Goal: Task Accomplishment & Management: Use online tool/utility

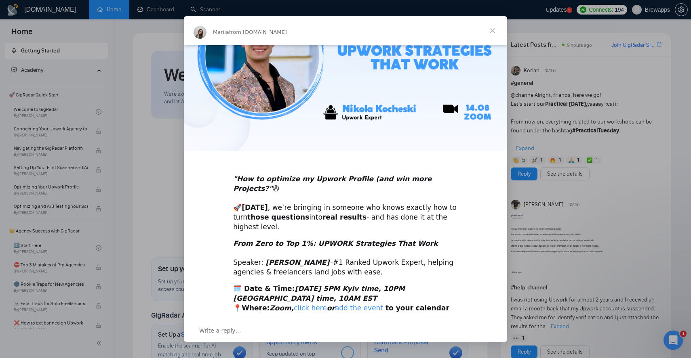
scroll to position [84, 0]
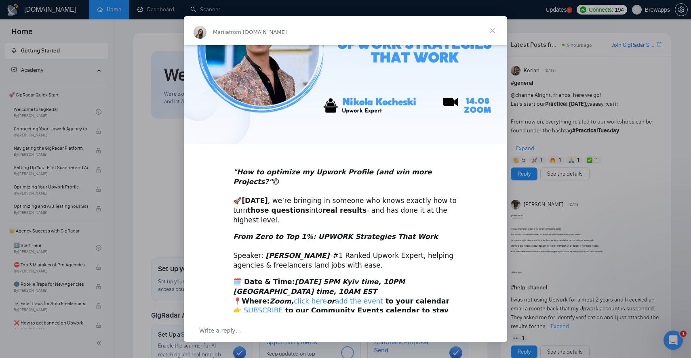
click at [343, 297] on link "add the event" at bounding box center [359, 301] width 48 height 8
click at [493, 31] on span "Close" at bounding box center [492, 30] width 29 height 29
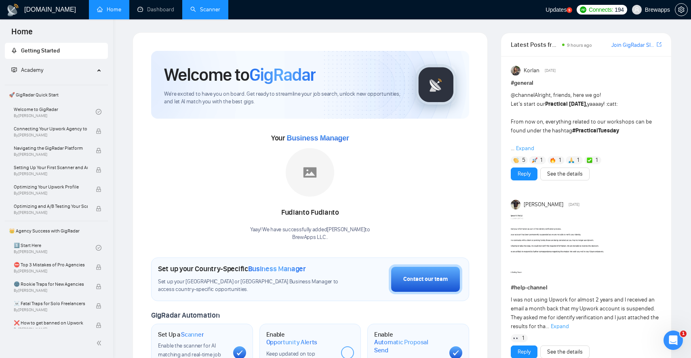
click at [220, 8] on link "Scanner" at bounding box center [205, 9] width 30 height 7
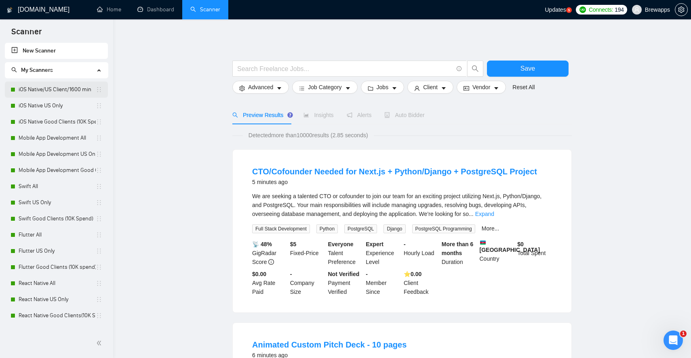
click at [65, 86] on link "iOS Native/US Client/1600 min" at bounding box center [57, 90] width 77 height 16
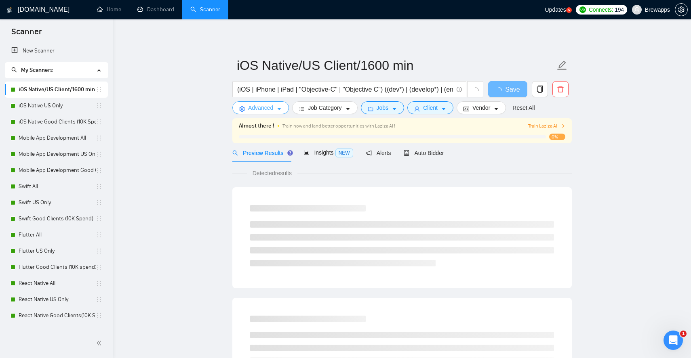
click at [276, 107] on button "Advanced" at bounding box center [260, 107] width 57 height 13
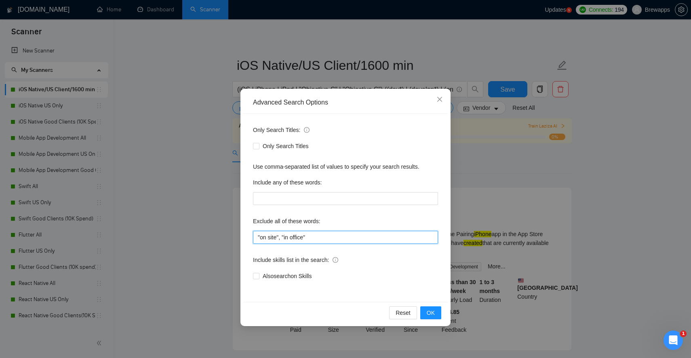
click at [324, 238] on input ""on site", "in office"" at bounding box center [345, 237] width 185 height 13
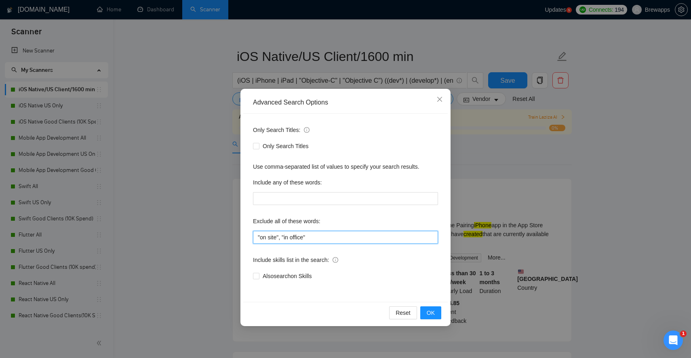
scroll to position [12, 0]
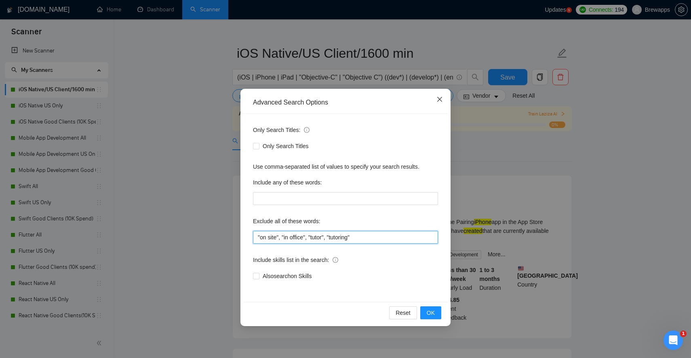
type input ""on site", "in office", "tutor", "tutoring""
click at [437, 98] on icon "close" at bounding box center [439, 99] width 6 height 6
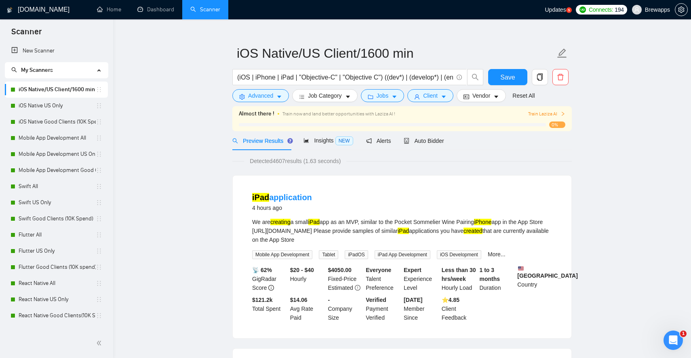
click at [208, 13] on link "Scanner" at bounding box center [205, 9] width 30 height 7
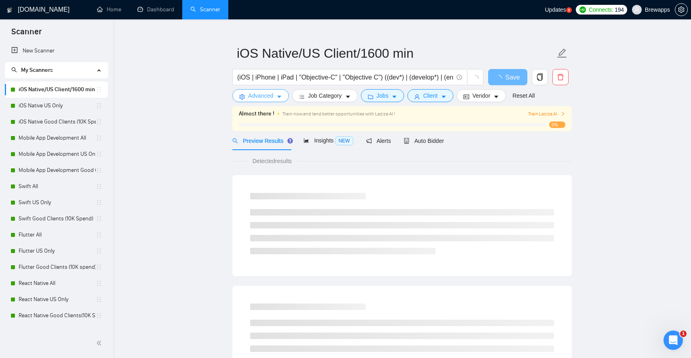
click at [272, 97] on span "Advanced" at bounding box center [260, 95] width 25 height 9
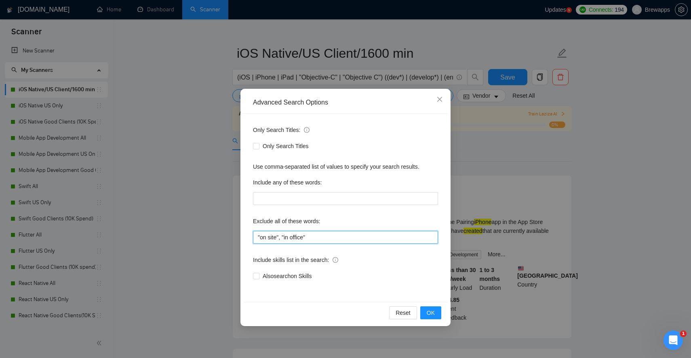
click at [342, 239] on input ""on site", "in office"" at bounding box center [345, 237] width 185 height 13
paste input "tester", "flutterflow", "equity", "tutoring", "kiosk", "asap", "on-site", "onsi…"
click at [376, 232] on input ""tester", "flutterflow", "equity", "tutoring", "kiosk", "asap", "on-site", "ons…" at bounding box center [345, 237] width 185 height 13
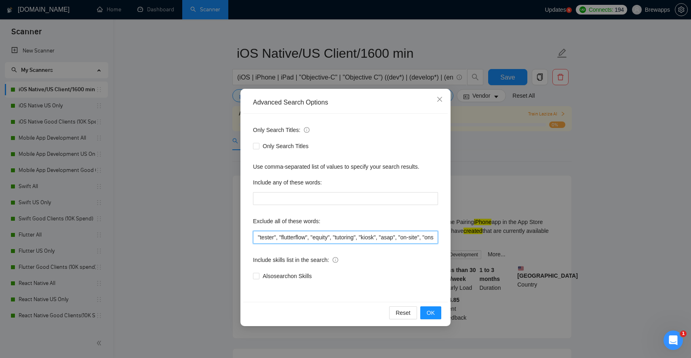
click at [376, 232] on input ""tester", "flutterflow", "equity", "tutoring", "kiosk", "asap", "on-site", "ons…" at bounding box center [345, 237] width 185 height 13
paste input ", "in office""
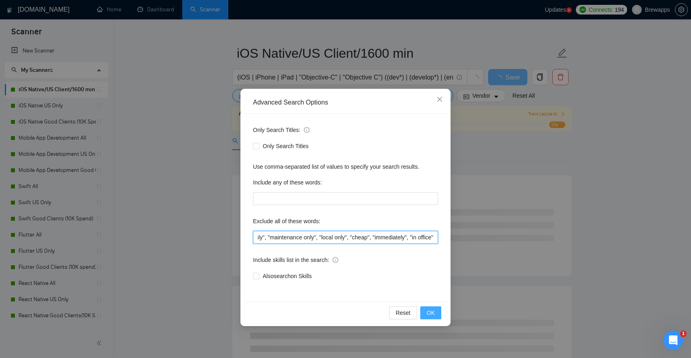
type input ""tester", "flutterflow", "equity", "tutoring", "kiosk", "asap", "on-site", "ons…"
click at [433, 313] on span "OK" at bounding box center [430, 313] width 8 height 9
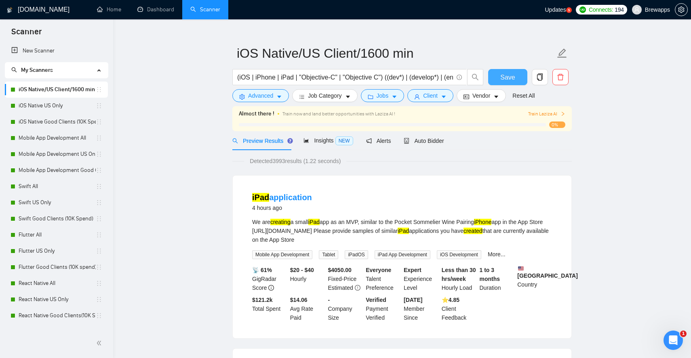
click at [514, 73] on span "Save" at bounding box center [507, 77] width 15 height 10
click at [74, 107] on link "iOS Native US Only" at bounding box center [57, 106] width 77 height 16
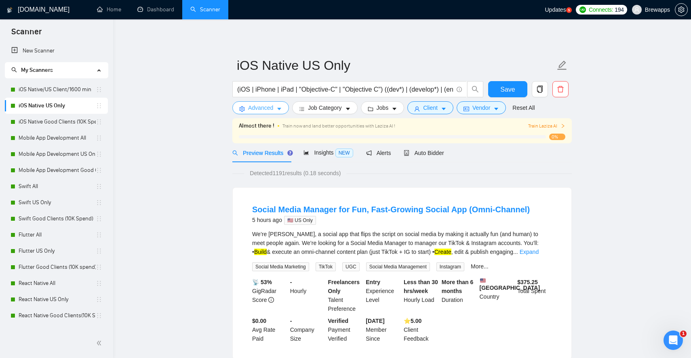
click at [273, 108] on span "Advanced" at bounding box center [260, 107] width 25 height 9
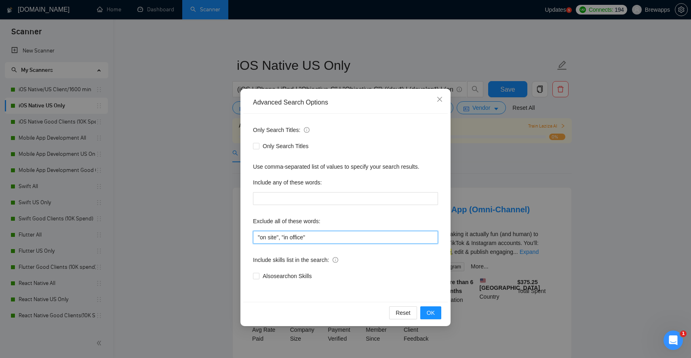
click at [288, 233] on input ""on site", "in office"" at bounding box center [345, 237] width 185 height 13
paste input "tester", "flutterflow", "equity", "tutoring", "kiosk", "asap", "on-site", "onsi…"
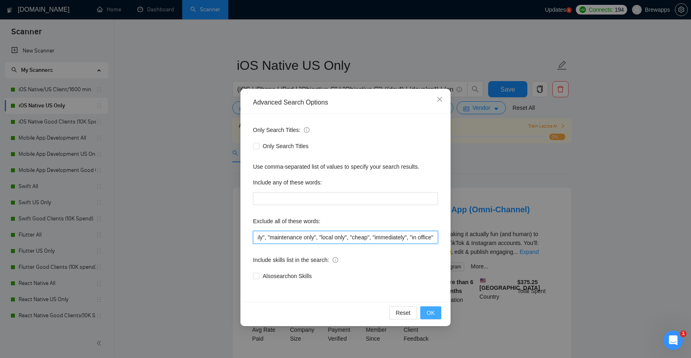
type input ""tester", "flutterflow", "equity", "tutoring", "kiosk", "asap", "on-site", "ons…"
click at [435, 312] on button "OK" at bounding box center [430, 313] width 21 height 13
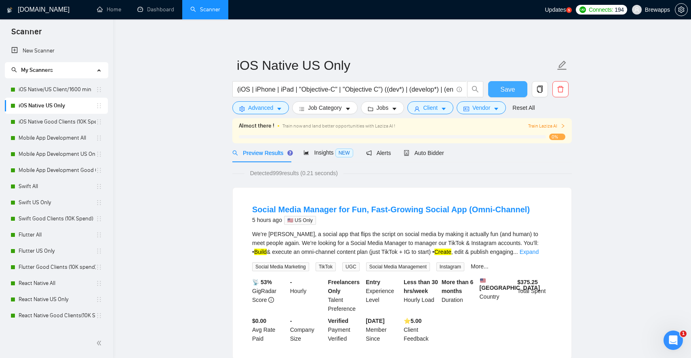
click at [508, 92] on span "Save" at bounding box center [507, 89] width 15 height 10
click at [66, 124] on link "iOS Native Good Clients (10K Spend)" at bounding box center [57, 122] width 77 height 16
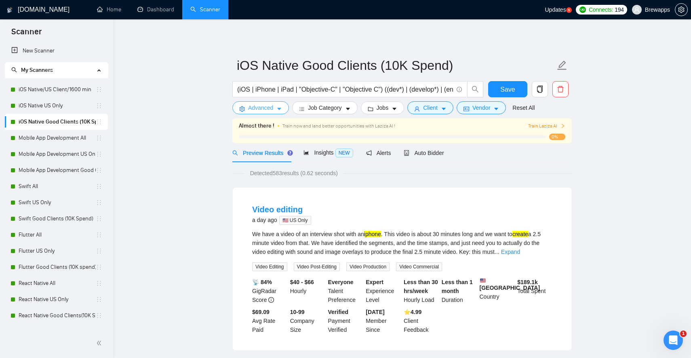
click at [280, 109] on icon "caret-down" at bounding box center [279, 109] width 4 height 2
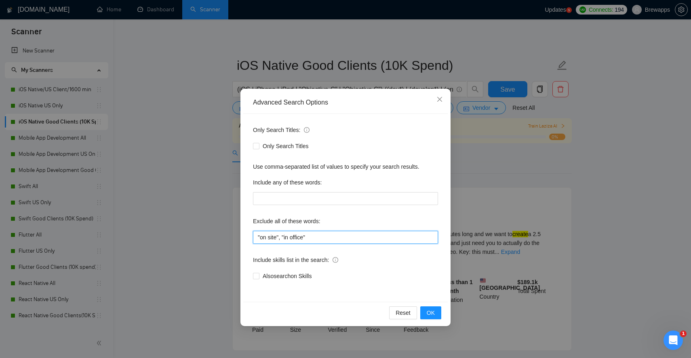
click at [309, 238] on input ""on site", "in office"" at bounding box center [345, 237] width 185 height 13
paste input "tester", "flutterflow", "equity", "tutoring", "kiosk", "asap", "on-site", "onsi…"
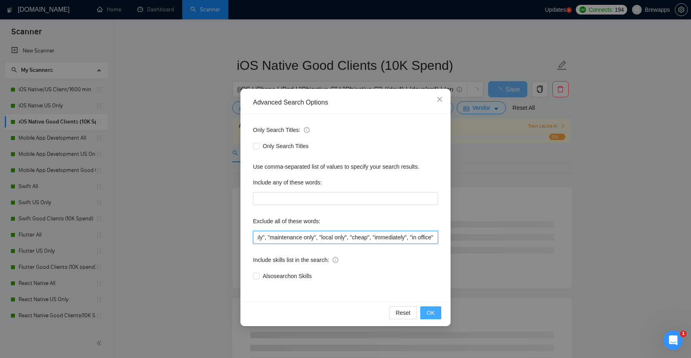
type input ""tester", "flutterflow", "equity", "tutoring", "kiosk", "asap", "on-site", "ons…"
click at [433, 312] on span "OK" at bounding box center [430, 313] width 8 height 9
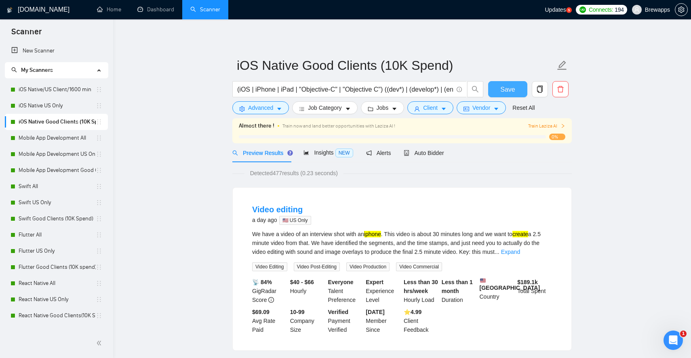
click at [511, 94] on button "Save" at bounding box center [507, 89] width 39 height 16
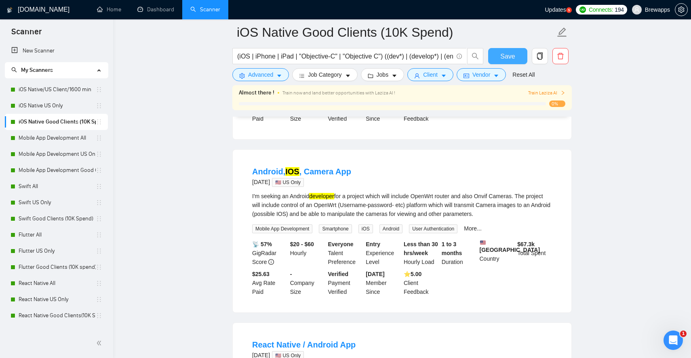
scroll to position [947, 0]
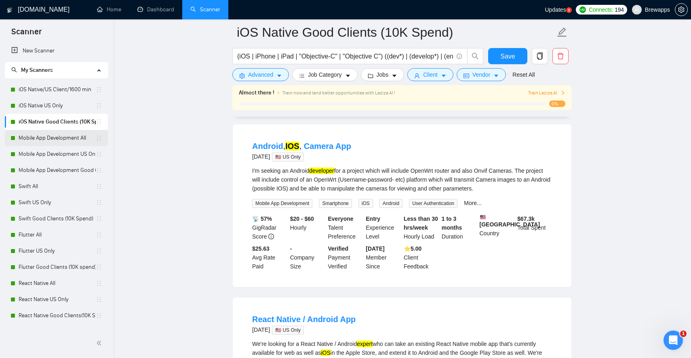
click at [63, 139] on link "Mobile App Development All" at bounding box center [57, 138] width 77 height 16
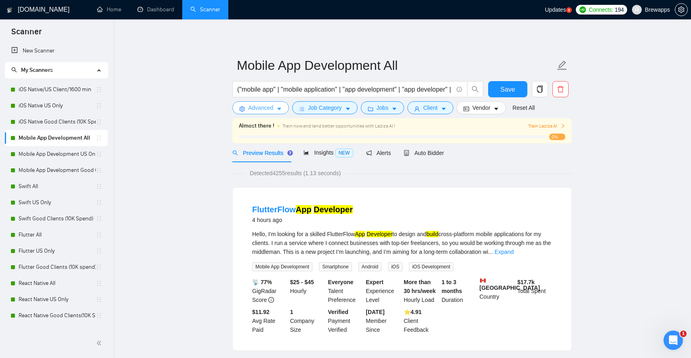
click at [271, 111] on span "Advanced" at bounding box center [260, 107] width 25 height 9
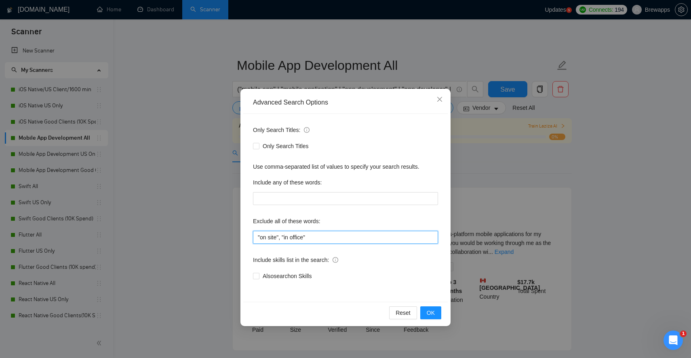
click at [283, 234] on input ""on site", "in office"" at bounding box center [345, 237] width 185 height 13
paste input "tester", "flutterflow", "equity", "tutoring", "kiosk", "asap", "on-site", "onsi…"
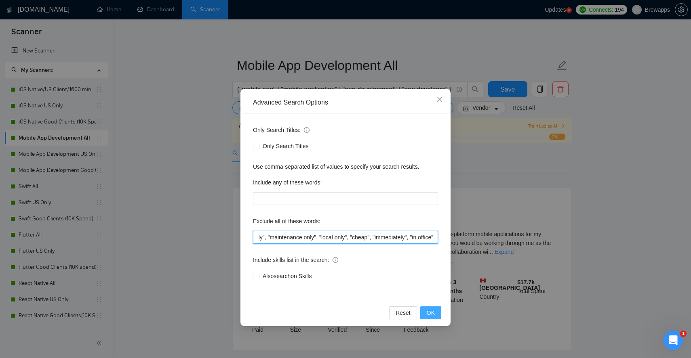
type input ""tester", "flutterflow", "equity", "tutoring", "kiosk", "asap", "on-site", "ons…"
click at [431, 312] on span "OK" at bounding box center [430, 313] width 8 height 9
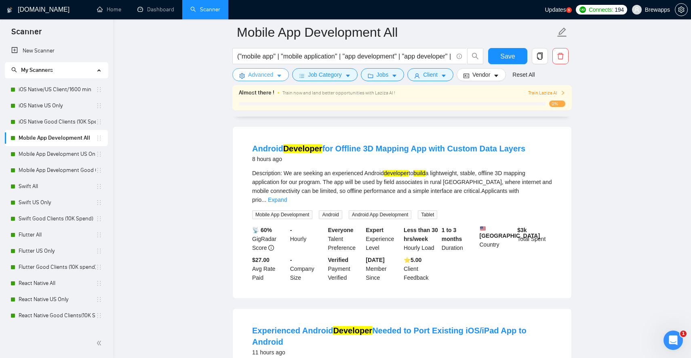
scroll to position [0, 0]
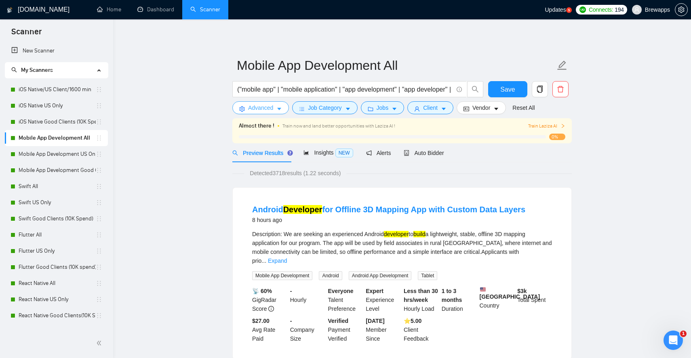
click at [276, 103] on button "Advanced" at bounding box center [260, 107] width 57 height 13
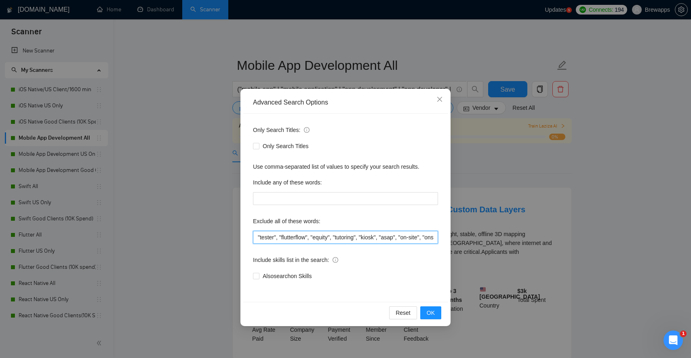
click at [297, 233] on input ""tester", "flutterflow", "equity", "tutoring", "kiosk", "asap", "on-site", "ons…" at bounding box center [345, 237] width 185 height 13
click at [430, 314] on span "OK" at bounding box center [430, 313] width 8 height 9
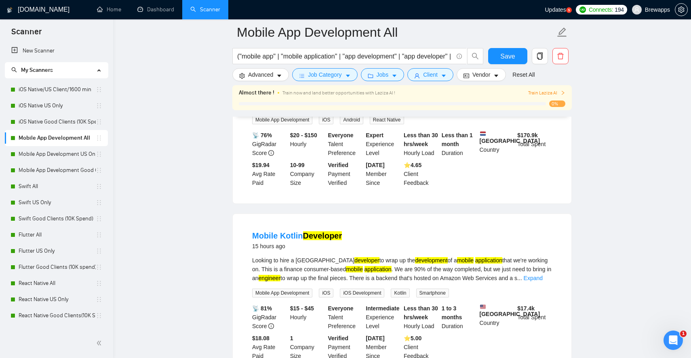
scroll to position [1073, 0]
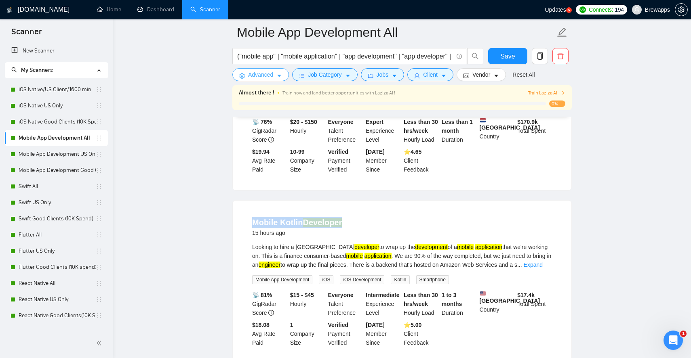
click at [273, 80] on button "Advanced" at bounding box center [260, 74] width 57 height 13
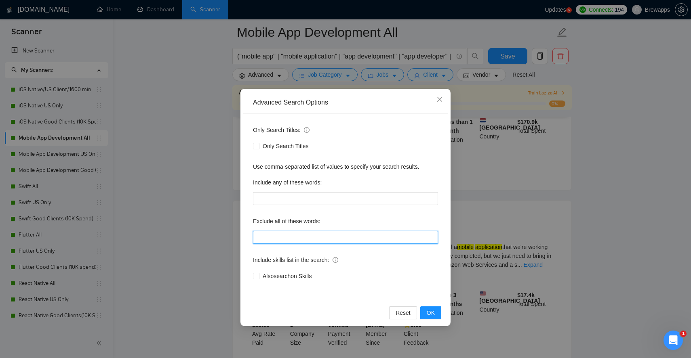
click at [292, 237] on input "text" at bounding box center [345, 237] width 185 height 13
paste input ""tester", "flutterflow", "equity", "tutoring", "kiosk", "asap", "on-site", "ons…"
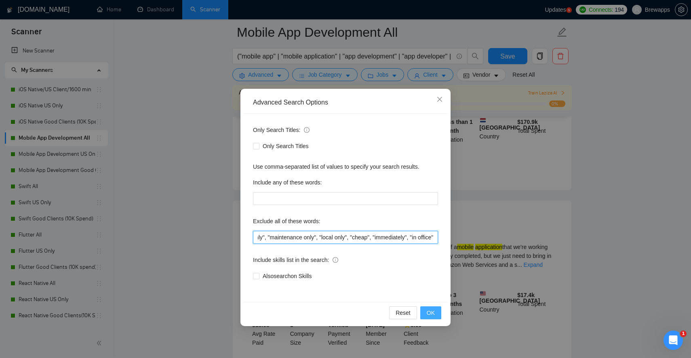
type input ""tester", "flutterflow", "equity", "tutoring", "kiosk", "asap", "on-site", "ons…"
click at [428, 309] on span "OK" at bounding box center [430, 313] width 8 height 9
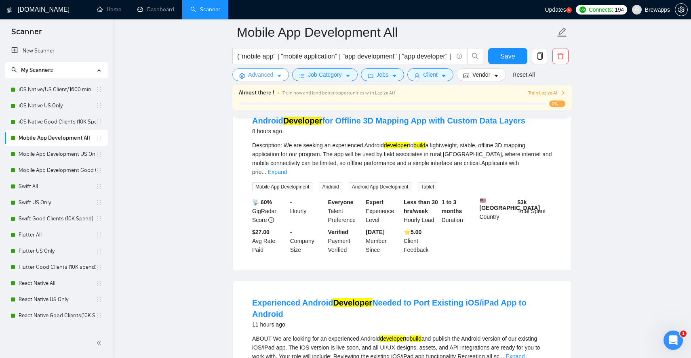
scroll to position [0, 0]
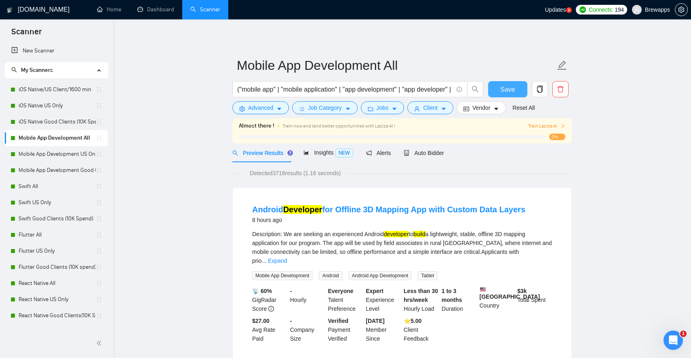
click at [501, 88] on span "Save" at bounding box center [507, 89] width 15 height 10
click at [67, 152] on link "Mobile App Development US Only" at bounding box center [57, 154] width 77 height 16
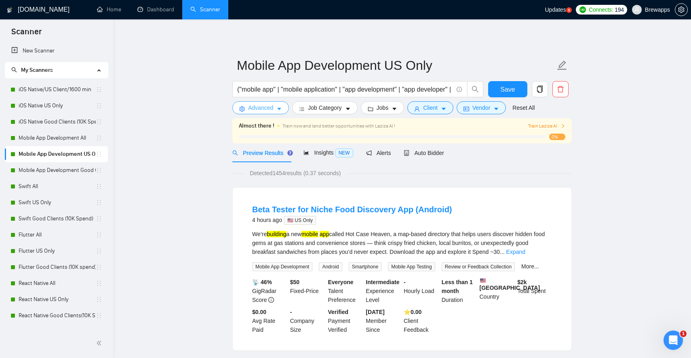
click at [277, 109] on icon "caret-down" at bounding box center [279, 109] width 6 height 6
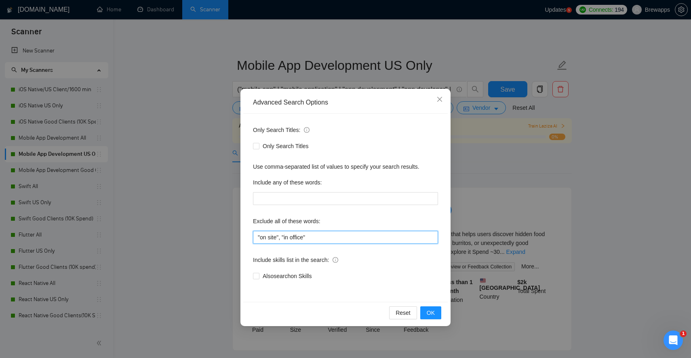
click at [290, 238] on input ""on site", "in office"" at bounding box center [345, 237] width 185 height 13
paste input "tester", "flutterflow", "equity", "tutoring", "kiosk", "asap", "on-site", "onsi…"
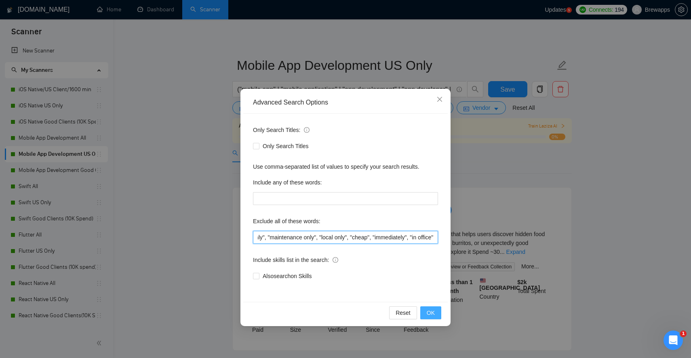
type input ""tester", "flutterflow", "equity", "tutoring", "kiosk", "asap", "on-site", "ons…"
click at [433, 311] on span "OK" at bounding box center [430, 313] width 8 height 9
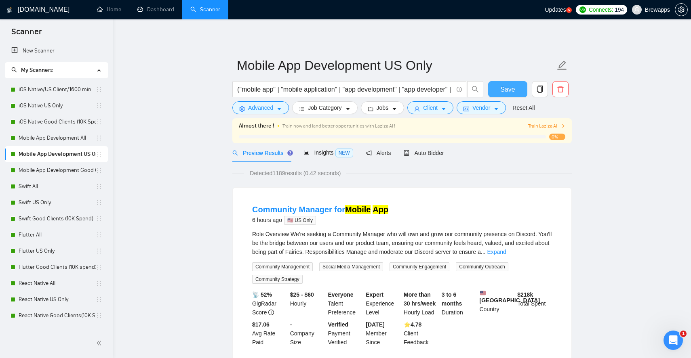
click at [505, 88] on span "Save" at bounding box center [507, 89] width 15 height 10
click at [72, 171] on link "Mobile App Development Good Clients (15K Spend)" at bounding box center [57, 170] width 77 height 16
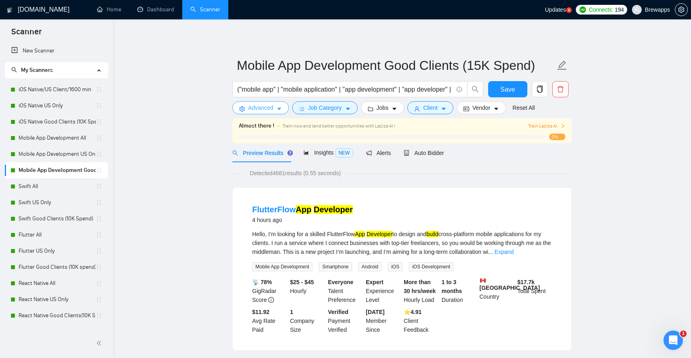
click at [273, 107] on span "Advanced" at bounding box center [260, 107] width 25 height 9
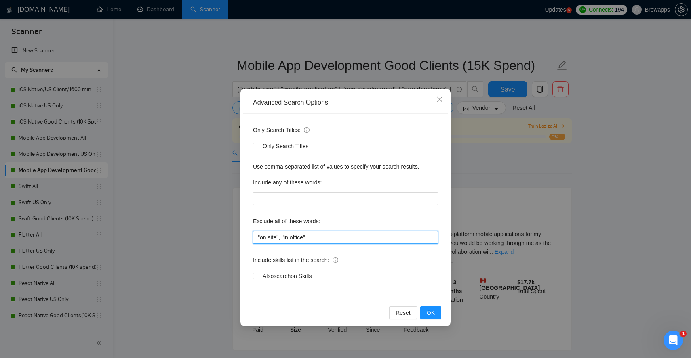
click at [296, 237] on input ""on site", "in office"" at bounding box center [345, 237] width 185 height 13
paste input "tester", "flutterflow", "equity", "tutoring", "kiosk", "asap", "on-site", "onsi…"
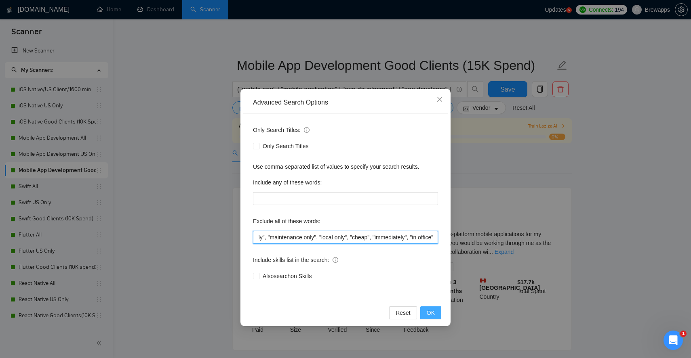
type input ""tester", "flutterflow", "equity", "tutoring", "kiosk", "asap", "on-site", "ons…"
click at [426, 312] on span "OK" at bounding box center [430, 313] width 8 height 9
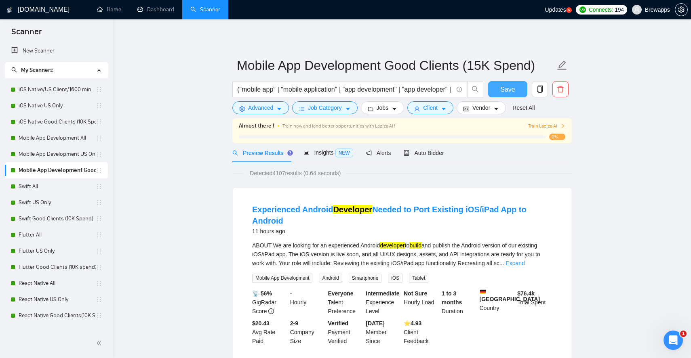
click at [513, 94] on button "Save" at bounding box center [507, 89] width 39 height 16
click at [60, 187] on link "Swift All" at bounding box center [57, 186] width 77 height 16
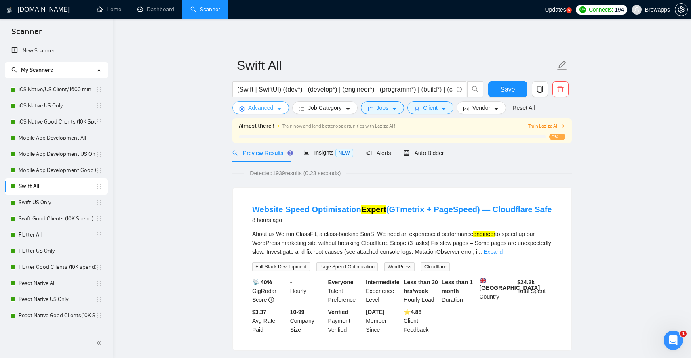
click at [273, 107] on span "Advanced" at bounding box center [260, 107] width 25 height 9
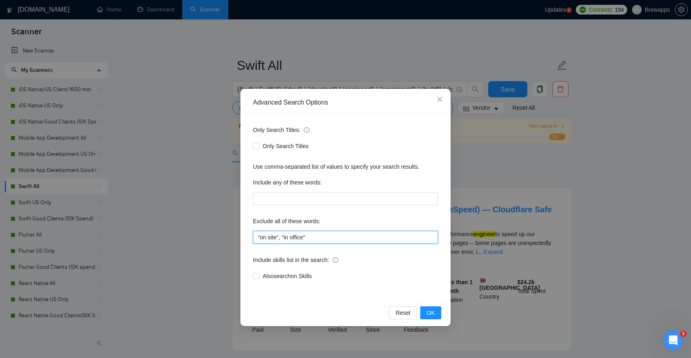
click at [297, 235] on input ""on site", "in office"" at bounding box center [345, 237] width 185 height 13
paste input "tester", "flutterflow", "equity", "tutoring", "kiosk", "asap", "on-site", "onsi…"
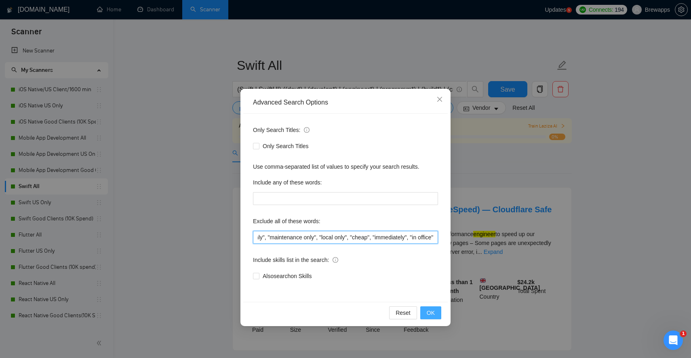
type input ""tester", "flutterflow", "equity", "tutoring", "kiosk", "asap", "on-site", "ons…"
click at [434, 315] on span "OK" at bounding box center [430, 313] width 8 height 9
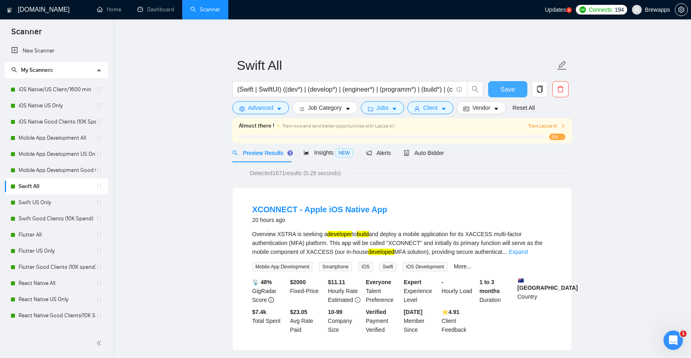
click at [508, 90] on span "Save" at bounding box center [507, 89] width 15 height 10
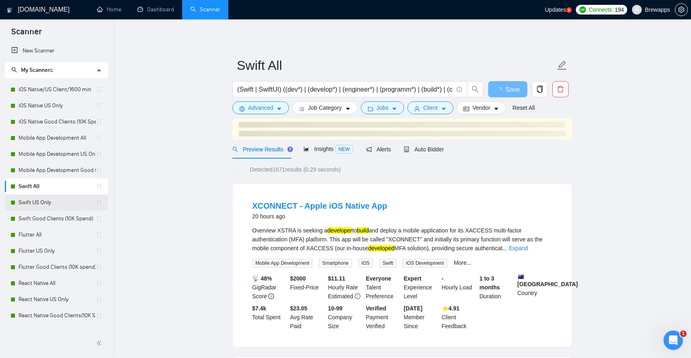
click at [67, 203] on link "Swift US Only" at bounding box center [57, 203] width 77 height 16
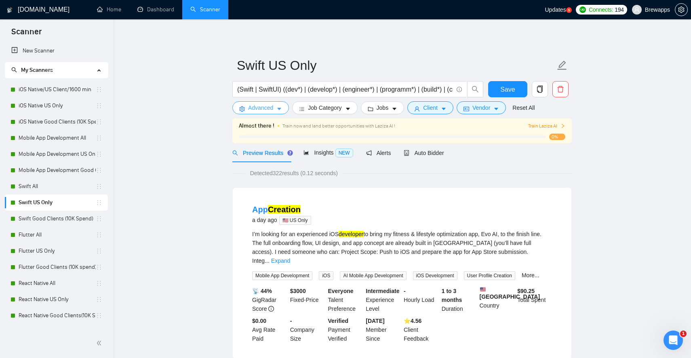
click at [279, 109] on icon "caret-down" at bounding box center [279, 109] width 6 height 6
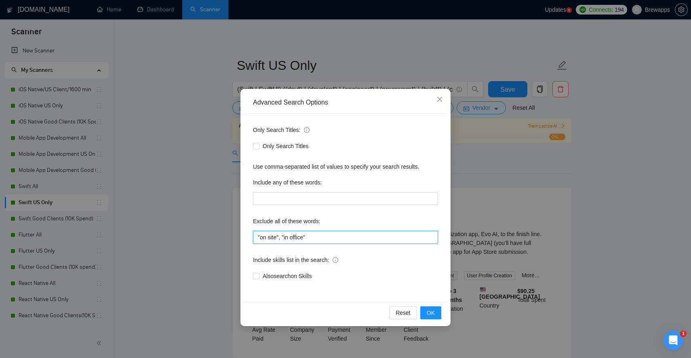
click at [288, 233] on input ""on site", "in office"" at bounding box center [345, 237] width 185 height 13
paste input "tester", "flutterflow", "equity", "tutoring", "kiosk", "asap", "on-site", "onsi…"
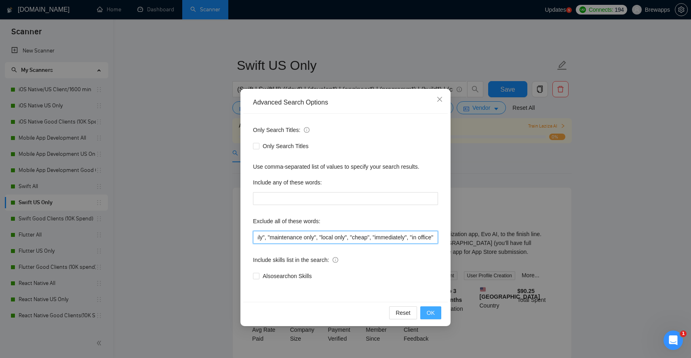
type input ""tester", "flutterflow", "equity", "tutoring", "kiosk", "asap", "on-site", "ons…"
click at [432, 313] on span "OK" at bounding box center [430, 313] width 8 height 9
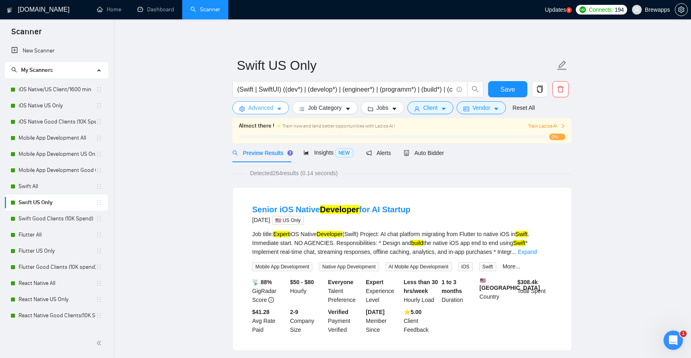
click at [278, 112] on icon "caret-down" at bounding box center [279, 109] width 6 height 6
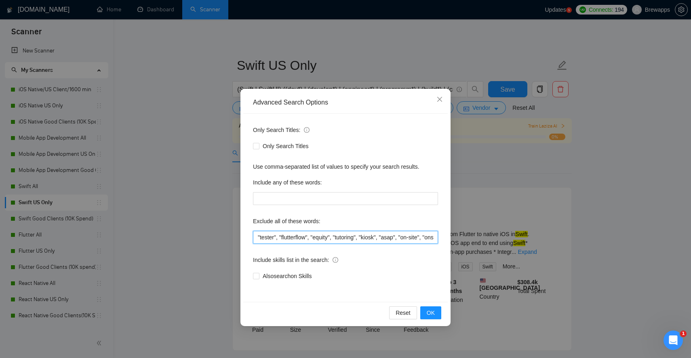
click at [313, 240] on input ""tester", "flutterflow", "equity", "tutoring", "kiosk", "asap", "on-site", "ons…" at bounding box center [345, 237] width 185 height 13
click at [430, 311] on span "OK" at bounding box center [430, 313] width 8 height 9
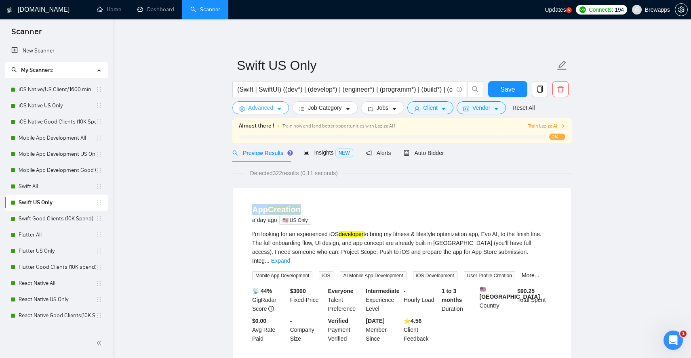
click at [275, 113] on button "Advanced" at bounding box center [260, 107] width 57 height 13
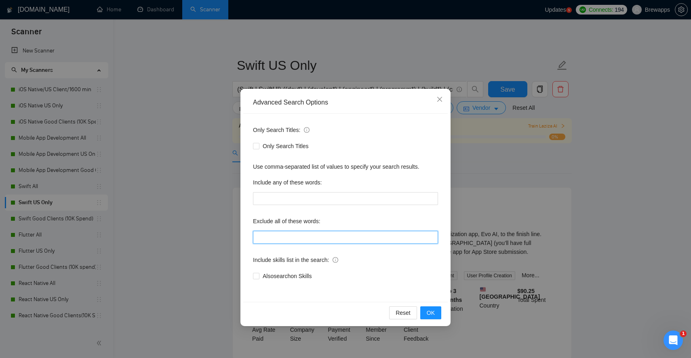
click at [312, 235] on input "text" at bounding box center [345, 237] width 185 height 13
paste input ""tester", "flutterflow", "equity", "tutoring", "kiosk", "on-site", "onsite", "h…"
type input ""tester", "flutterflow", "equity", "tutoring", "kiosk", "on-site", "onsite", "h…"
click at [427, 310] on span "OK" at bounding box center [430, 313] width 8 height 9
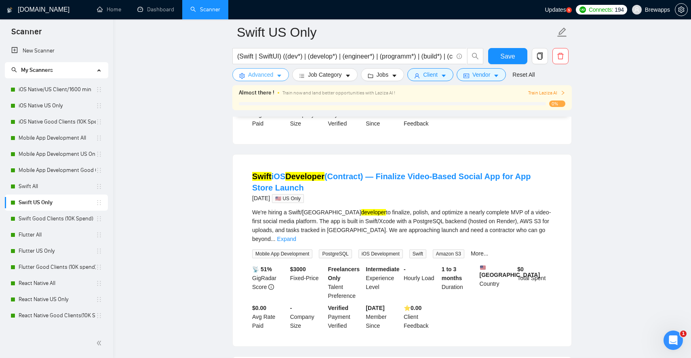
scroll to position [224, 0]
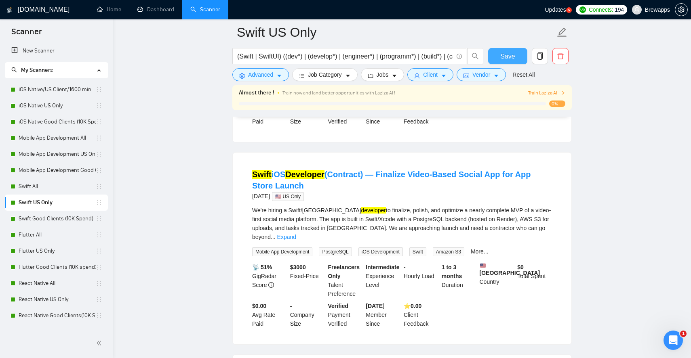
click at [508, 59] on span "Save" at bounding box center [507, 56] width 15 height 10
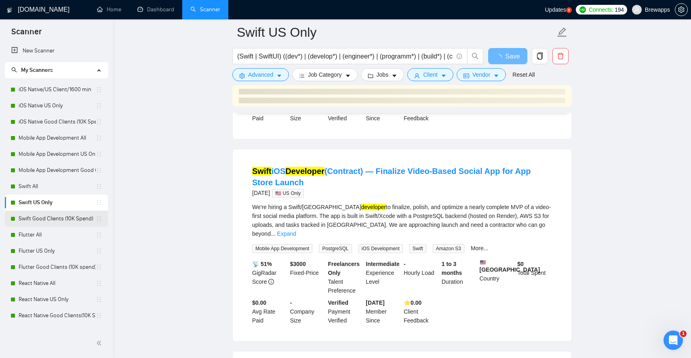
click at [59, 219] on link "Swift Good Clients (10K Spend)" at bounding box center [57, 219] width 77 height 16
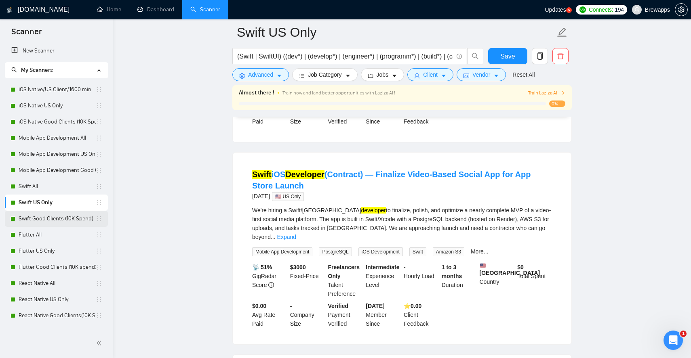
click at [48, 220] on link "Swift Good Clients (10K Spend)" at bounding box center [57, 219] width 77 height 16
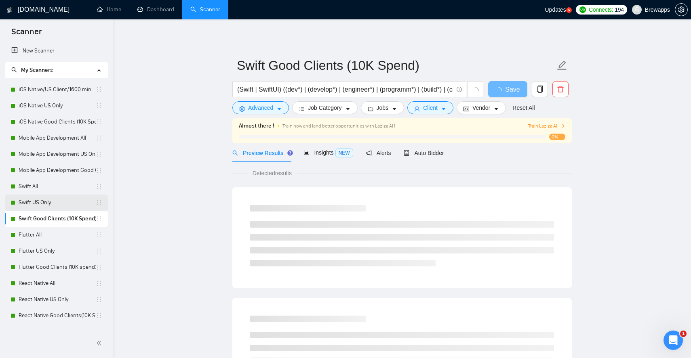
click at [46, 206] on link "Swift US Only" at bounding box center [57, 203] width 77 height 16
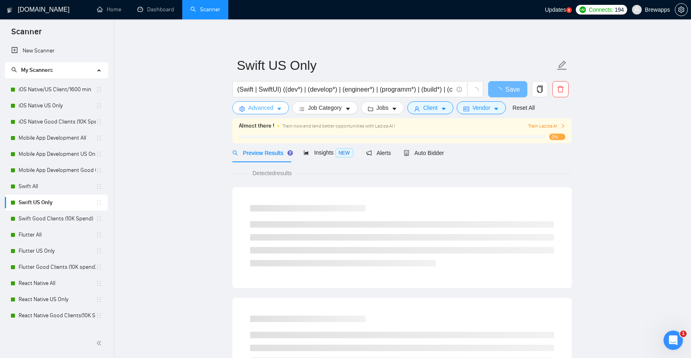
click at [269, 107] on span "Advanced" at bounding box center [260, 107] width 25 height 9
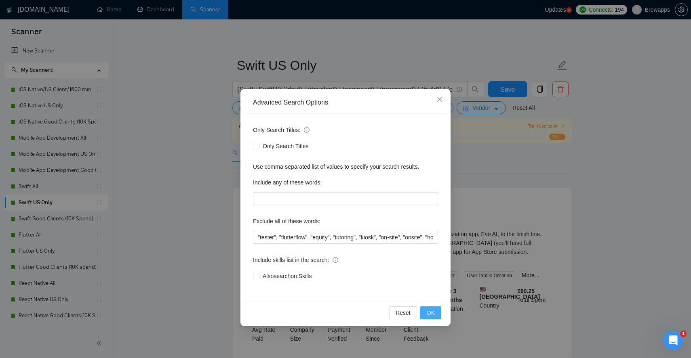
click at [430, 313] on span "OK" at bounding box center [430, 313] width 8 height 9
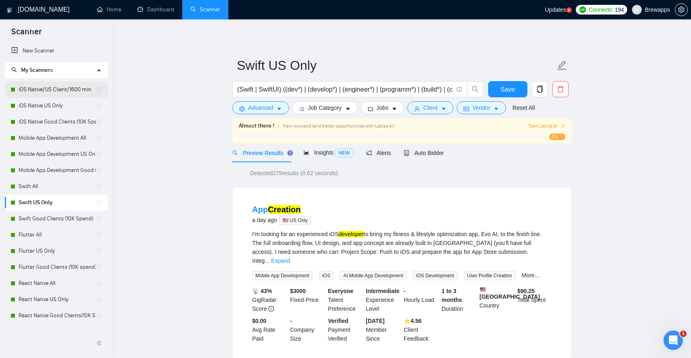
click at [67, 88] on link "iOS Native/US Client/1600 min" at bounding box center [57, 90] width 77 height 16
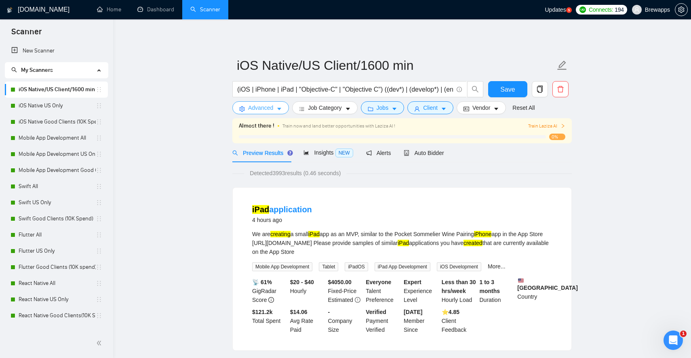
click at [277, 108] on icon "caret-down" at bounding box center [279, 109] width 6 height 6
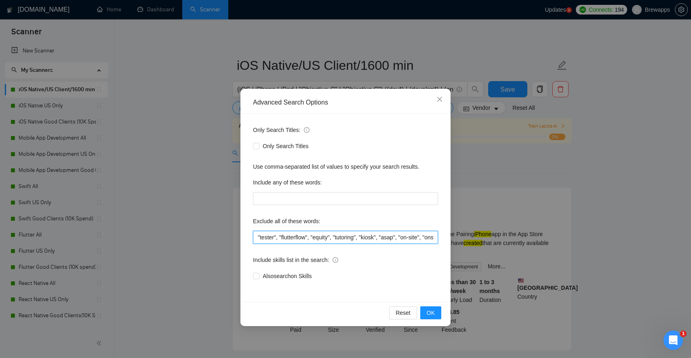
click at [299, 239] on input ""tester", "flutterflow", "equity", "tutoring", "kiosk", "asap", "on-site", "ons…" at bounding box center [345, 237] width 185 height 13
paste input "on-site", "onsite", "homework", "revenue share", "full-time", "urgent", "no bud…"
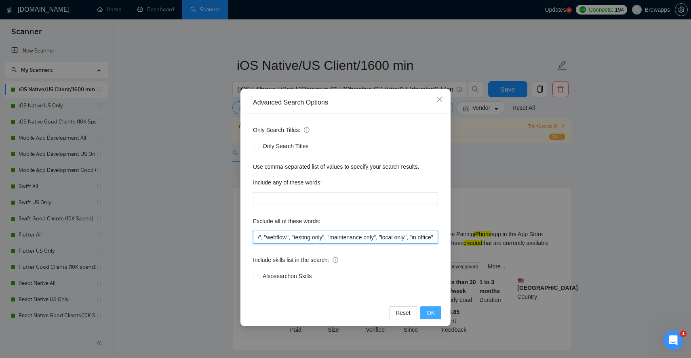
type input ""tester", "flutterflow", "equity", "tutoring", "kiosk", "on-site", "onsite", "h…"
click at [432, 312] on span "OK" at bounding box center [430, 313] width 8 height 9
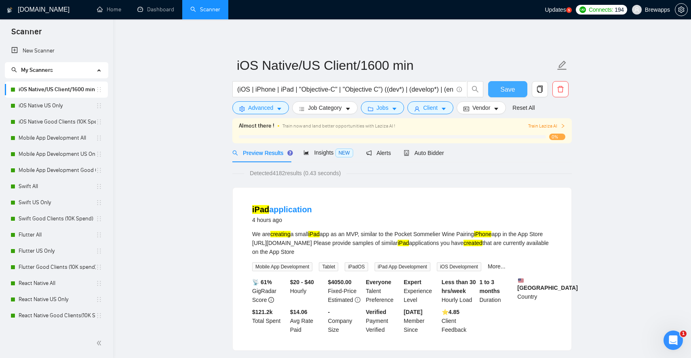
click at [514, 88] on span "Save" at bounding box center [507, 89] width 15 height 10
click at [66, 101] on link "iOS Native US Only" at bounding box center [57, 106] width 77 height 16
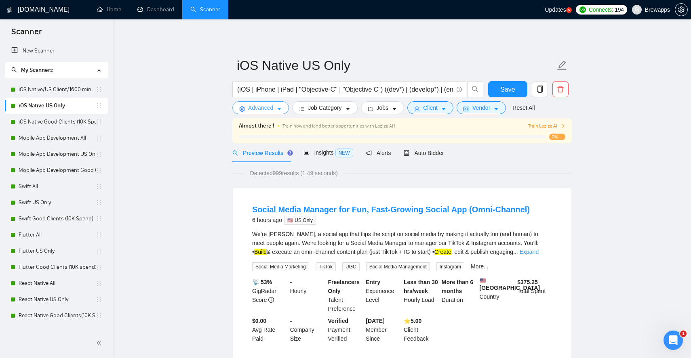
click at [282, 107] on icon "caret-down" at bounding box center [279, 109] width 6 height 6
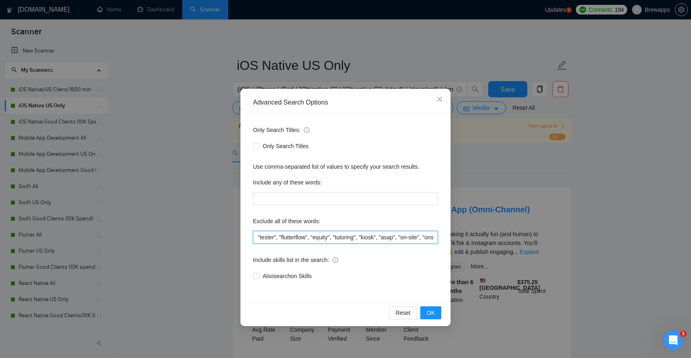
click at [292, 231] on input ""tester", "flutterflow", "equity", "tutoring", "kiosk", "asap", "on-site", "ons…" at bounding box center [345, 237] width 185 height 13
paste input "on-site", "onsite", "homework", "revenue share", "full-time", "urgent", "no bud…"
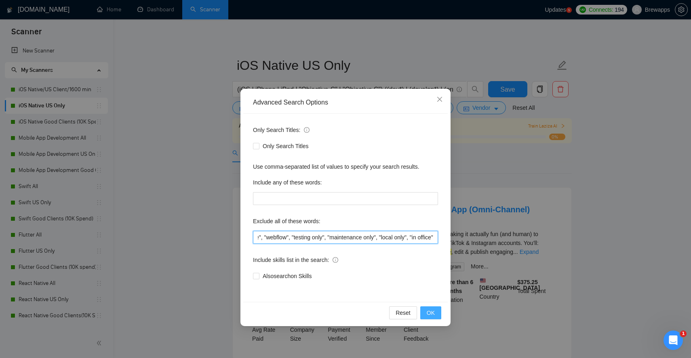
type input ""tester", "flutterflow", "equity", "tutoring", "kiosk", "on-site", "onsite", "h…"
click at [430, 314] on span "OK" at bounding box center [430, 313] width 8 height 9
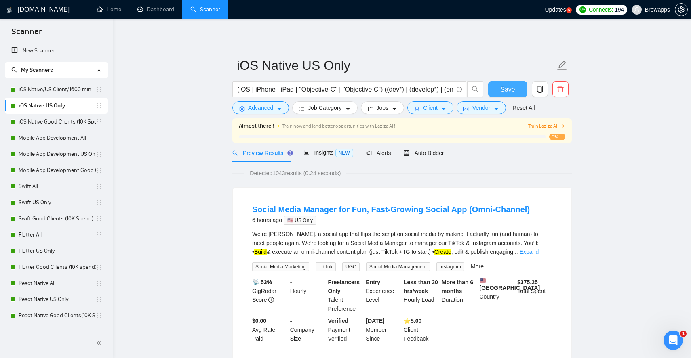
click at [511, 86] on span "Save" at bounding box center [507, 89] width 15 height 10
click at [79, 126] on link "iOS Native Good Clients (10K Spend)" at bounding box center [57, 122] width 77 height 16
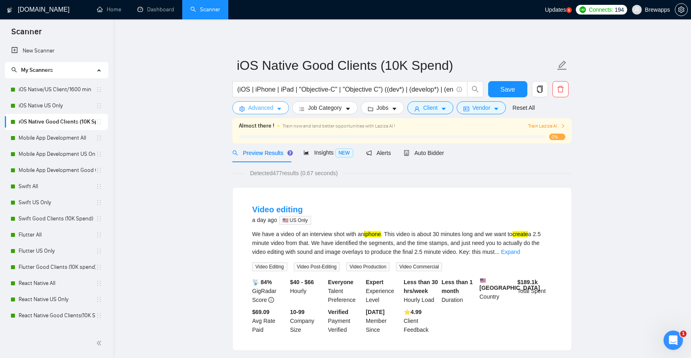
click at [280, 108] on icon "caret-down" at bounding box center [279, 109] width 4 height 2
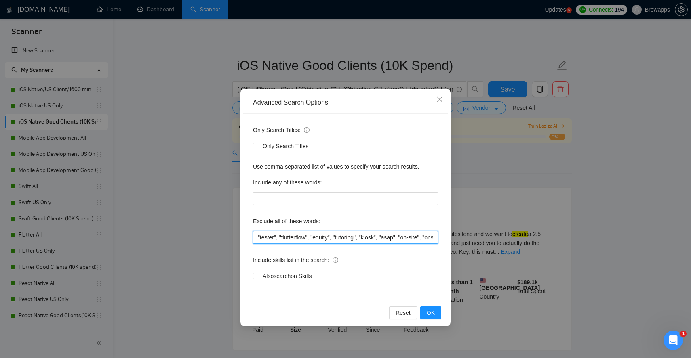
click at [292, 234] on input ""tester", "flutterflow", "equity", "tutoring", "kiosk", "asap", "on-site", "ons…" at bounding box center [345, 237] width 185 height 13
paste input "on-site", "onsite", "homework", "revenue share", "full-time", "urgent", "no bud…"
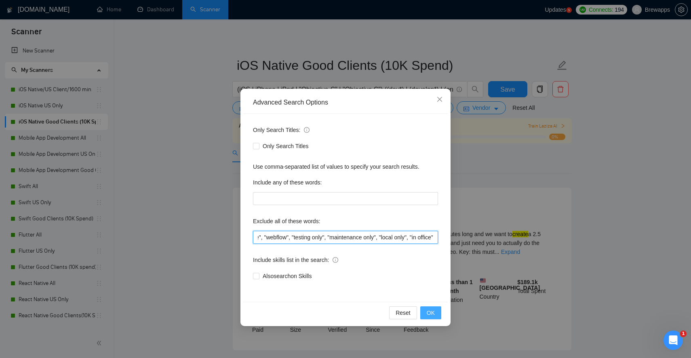
type input ""tester", "flutterflow", "equity", "tutoring", "kiosk", "on-site", "onsite", "h…"
click at [436, 313] on button "OK" at bounding box center [430, 313] width 21 height 13
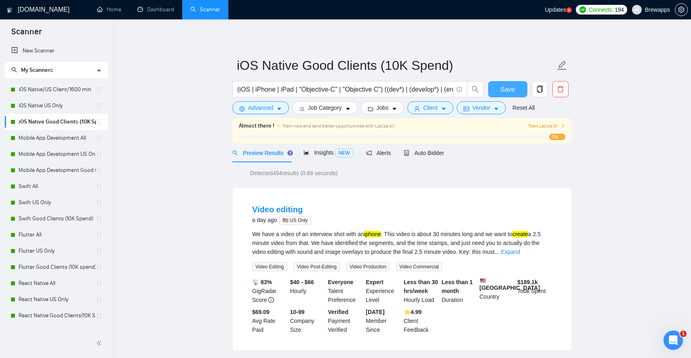
click at [504, 90] on span "Save" at bounding box center [507, 89] width 15 height 10
click at [43, 136] on link "Mobile App Development All" at bounding box center [57, 138] width 77 height 16
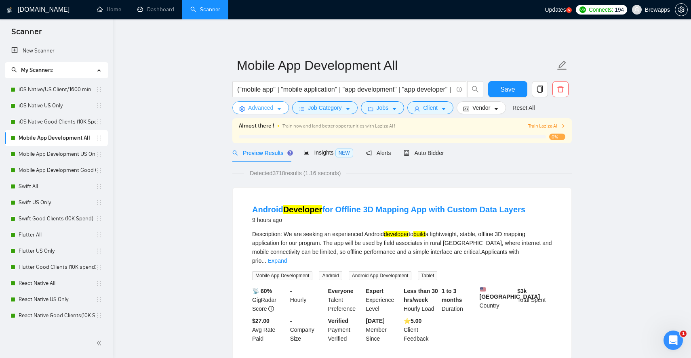
click at [275, 107] on button "Advanced" at bounding box center [260, 107] width 57 height 13
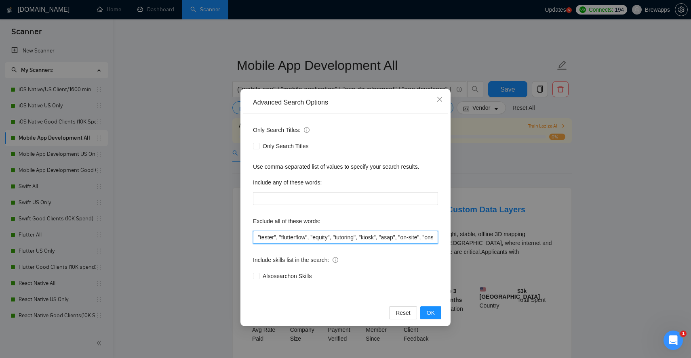
click at [297, 233] on input ""tester", "flutterflow", "equity", "tutoring", "kiosk", "asap", "on-site", "ons…" at bounding box center [345, 237] width 185 height 13
paste input "on-site", "onsite", "homework", "revenue share", "full-time", "urgent", "no bud…"
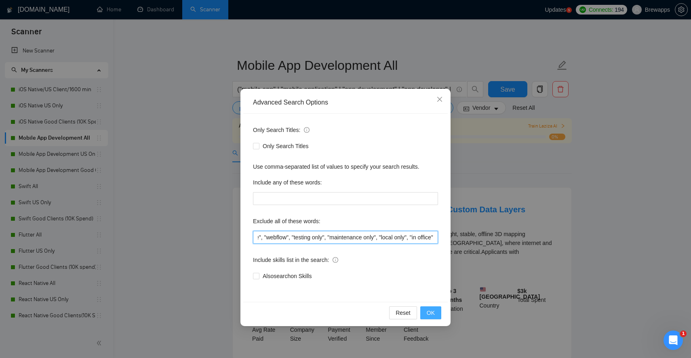
type input ""tester", "flutterflow", "equity", "tutoring", "kiosk", "on-site", "onsite", "h…"
click at [432, 313] on span "OK" at bounding box center [430, 313] width 8 height 9
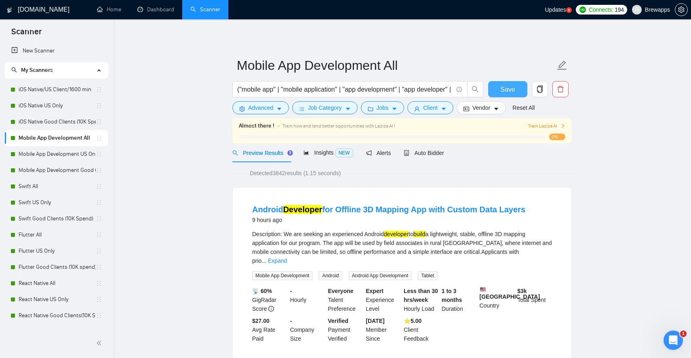
click at [511, 92] on span "Save" at bounding box center [507, 89] width 15 height 10
click at [65, 157] on link "Mobile App Development US Only" at bounding box center [57, 154] width 77 height 16
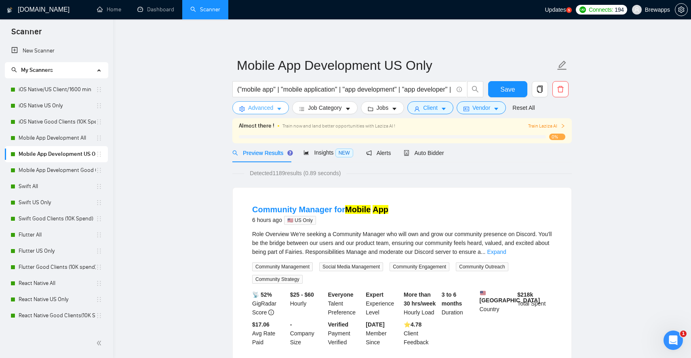
click at [283, 107] on button "Advanced" at bounding box center [260, 107] width 57 height 13
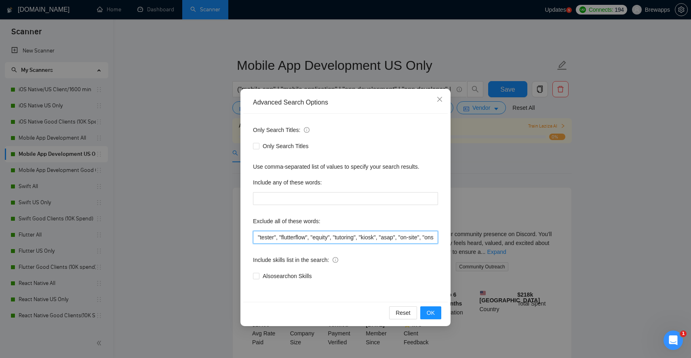
click at [312, 239] on input ""tester", "flutterflow", "equity", "tutoring", "kiosk", "asap", "on-site", "ons…" at bounding box center [345, 237] width 185 height 13
paste input "on-site", "onsite", "homework", "revenue share", "full-time", "urgent", "no bud…"
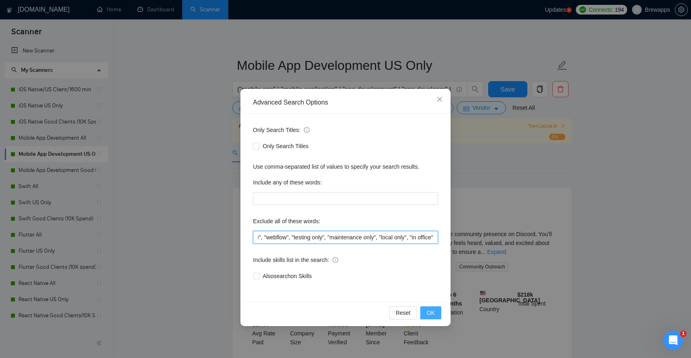
type input ""tester", "flutterflow", "equity", "tutoring", "kiosk", "on-site", "onsite", "h…"
click at [437, 313] on button "OK" at bounding box center [430, 313] width 21 height 13
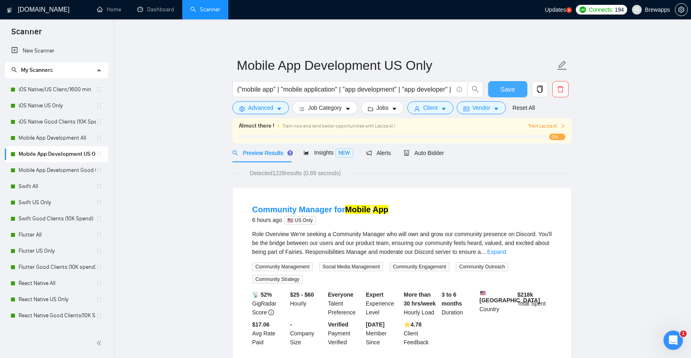
click at [507, 86] on span "Save" at bounding box center [507, 89] width 15 height 10
click at [64, 168] on link "Mobile App Development Good Clients (15K Spend)" at bounding box center [57, 170] width 77 height 16
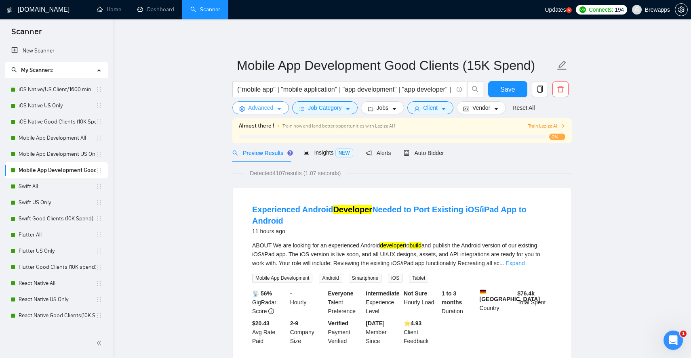
click at [279, 108] on icon "caret-down" at bounding box center [279, 109] width 6 height 6
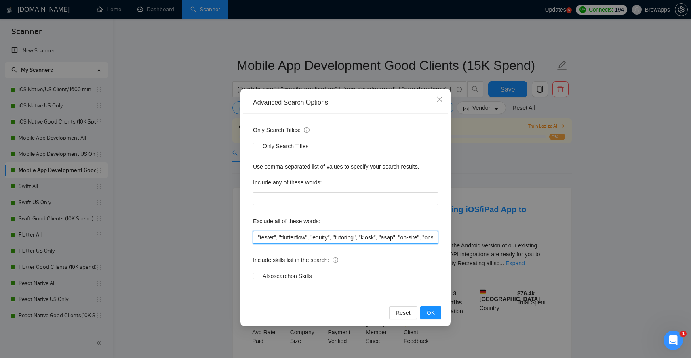
click at [311, 237] on input ""tester", "flutterflow", "equity", "tutoring", "kiosk", "asap", "on-site", "ons…" at bounding box center [345, 237] width 185 height 13
paste input "on-site", "onsite", "homework", "revenue share", "full-time", "urgent", "no bud…"
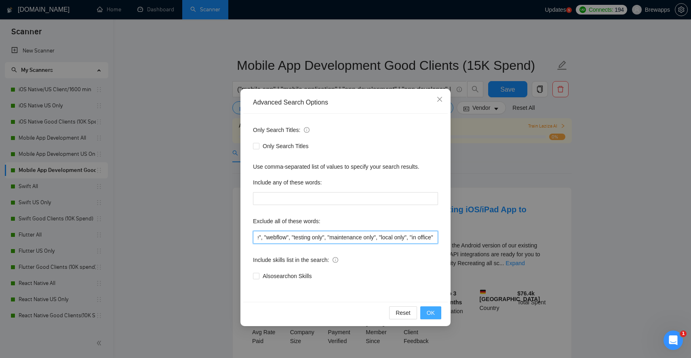
type input ""tester", "flutterflow", "equity", "tutoring", "kiosk", "on-site", "onsite", "h…"
click at [435, 315] on button "OK" at bounding box center [430, 313] width 21 height 13
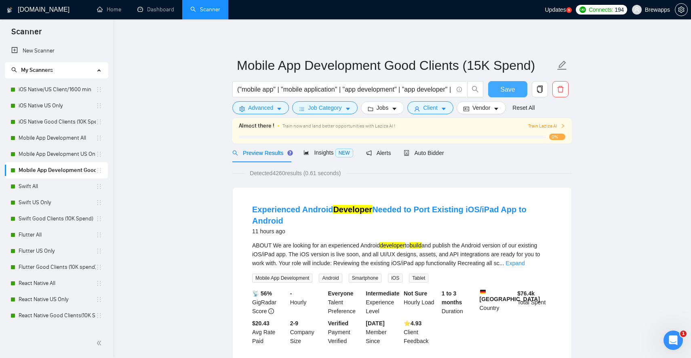
click at [504, 89] on span "Save" at bounding box center [507, 89] width 15 height 10
click at [43, 186] on link "Swift All" at bounding box center [57, 186] width 77 height 16
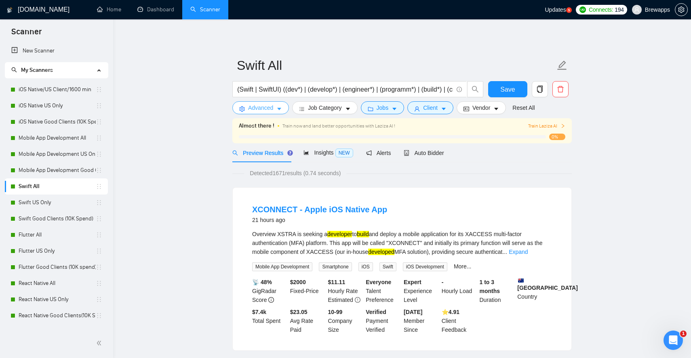
click at [281, 104] on button "Advanced" at bounding box center [260, 107] width 57 height 13
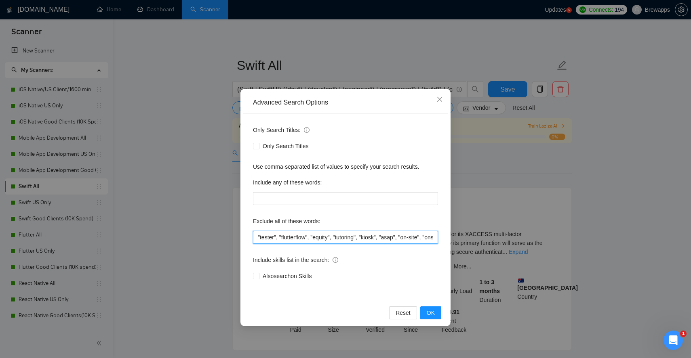
click at [303, 238] on input ""tester", "flutterflow", "equity", "tutoring", "kiosk", "asap", "on-site", "ons…" at bounding box center [345, 237] width 185 height 13
paste input "on-site", "onsite", "homework", "revenue share", "full-time", "urgent", "no bud…"
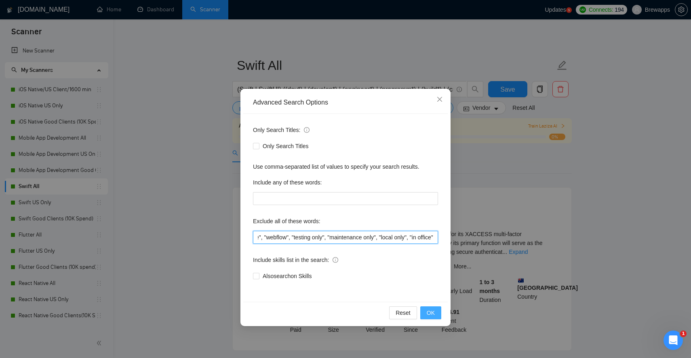
type input ""tester", "flutterflow", "equity", "tutoring", "kiosk", "on-site", "onsite", "h…"
click at [433, 314] on span "OK" at bounding box center [430, 313] width 8 height 9
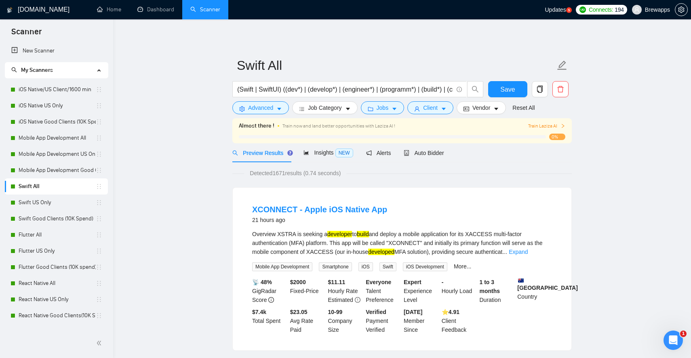
scroll to position [0, 0]
click at [64, 199] on link "Swift US Only" at bounding box center [57, 203] width 77 height 16
click at [35, 207] on link "Swift US Only" at bounding box center [57, 203] width 77 height 16
click at [502, 86] on span "Save" at bounding box center [507, 89] width 15 height 10
click at [61, 198] on link "Swift US Only" at bounding box center [57, 203] width 77 height 16
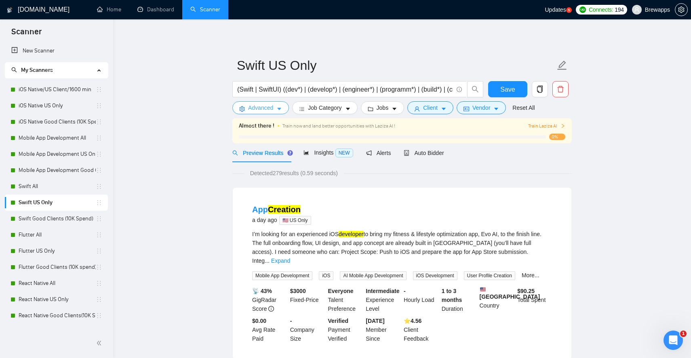
click at [282, 110] on icon "caret-down" at bounding box center [279, 109] width 6 height 6
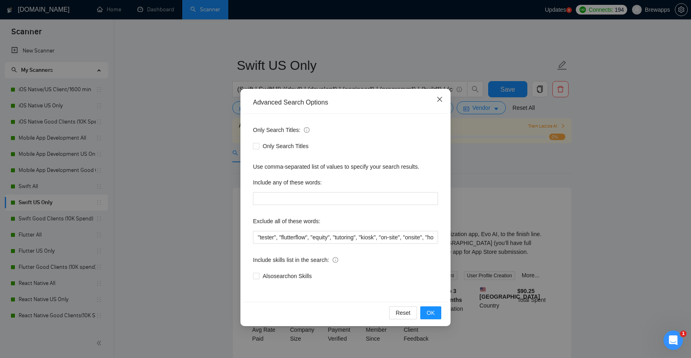
click at [439, 97] on icon "close" at bounding box center [439, 99] width 6 height 6
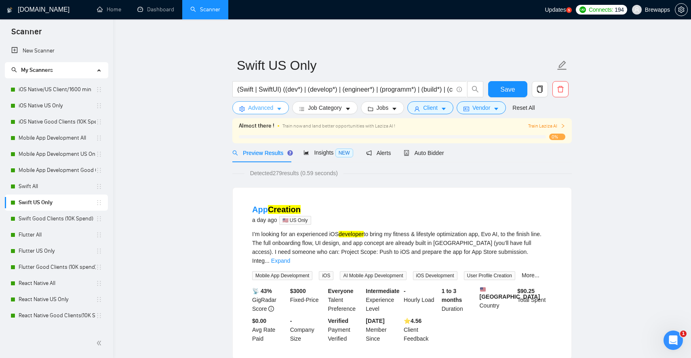
click at [278, 105] on button "Advanced" at bounding box center [260, 107] width 57 height 13
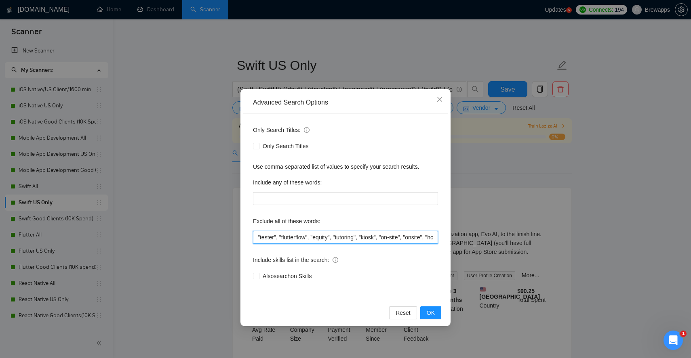
click at [302, 239] on input ""tester", "flutterflow", "equity", "tutoring", "kiosk", "on-site", "onsite", "h…" at bounding box center [345, 237] width 185 height 13
click at [426, 316] on span "OK" at bounding box center [430, 313] width 8 height 9
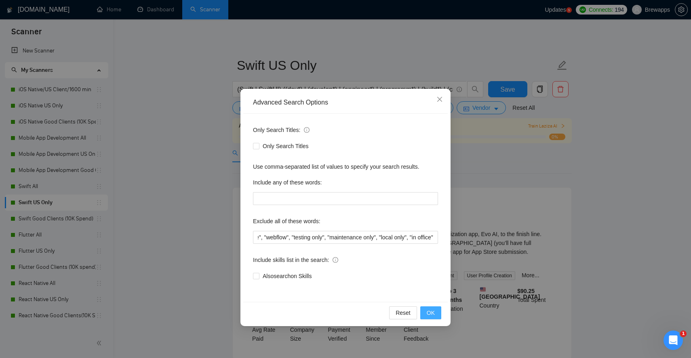
scroll to position [0, 0]
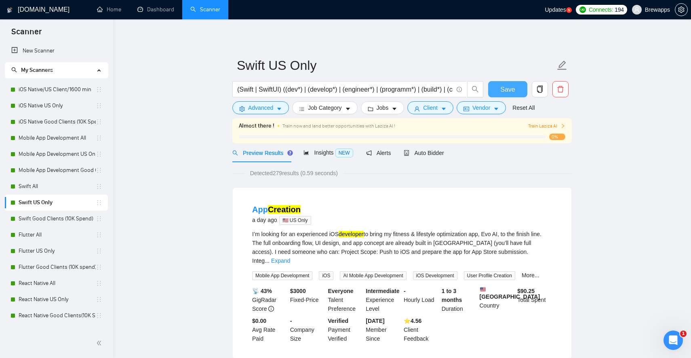
click at [500, 85] on span "Save" at bounding box center [507, 89] width 15 height 10
click at [60, 222] on link "Swift Good Clients (10K Spend)" at bounding box center [57, 219] width 77 height 16
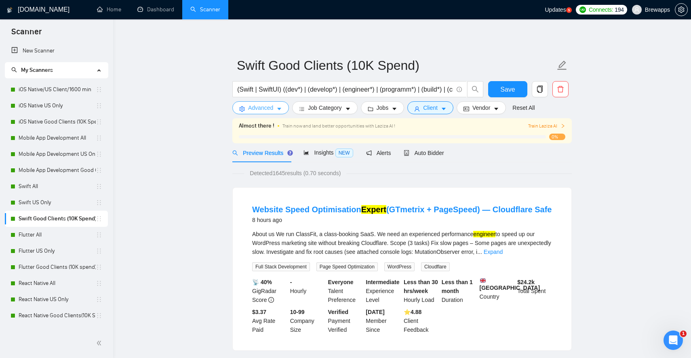
click at [265, 105] on span "Advanced" at bounding box center [260, 107] width 25 height 9
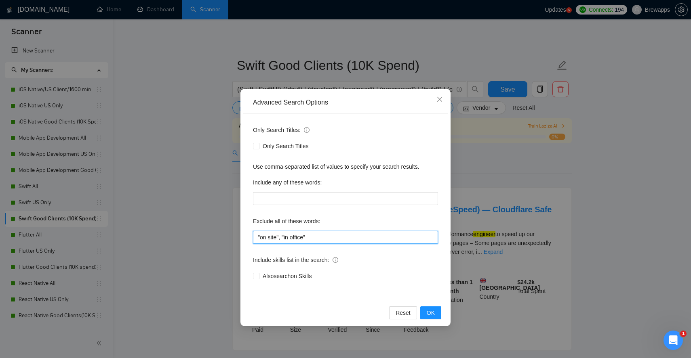
click at [295, 232] on input ""on site", "in office"" at bounding box center [345, 237] width 185 height 13
paste input "tester", "flutterflow", "equity", "tutoring", "kiosk", "on-site", "onsite", "ho…"
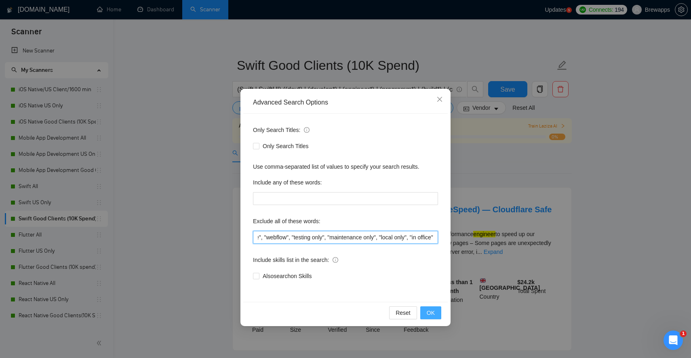
type input ""tester", "flutterflow", "equity", "tutoring", "kiosk", "on-site", "onsite", "h…"
click at [430, 311] on span "OK" at bounding box center [430, 313] width 8 height 9
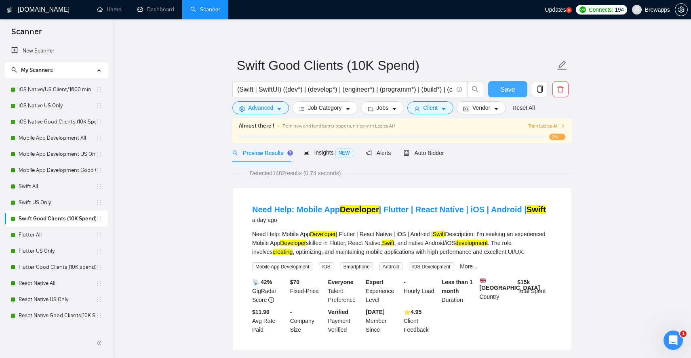
click at [499, 88] on button "Save" at bounding box center [507, 89] width 39 height 16
click at [273, 108] on span "Advanced" at bounding box center [260, 107] width 25 height 9
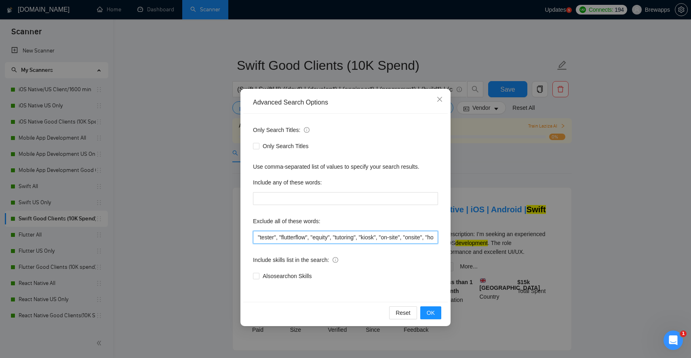
click at [306, 234] on input ""tester", "flutterflow", "equity", "tutoring", "kiosk", "on-site", "onsite", "h…" at bounding box center [345, 237] width 185 height 13
click at [430, 315] on span "OK" at bounding box center [430, 313] width 8 height 9
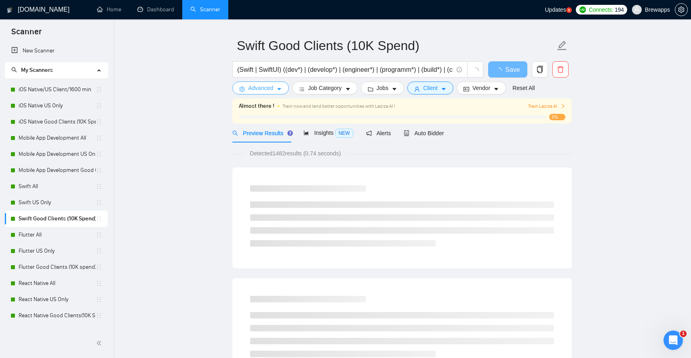
scroll to position [20, 0]
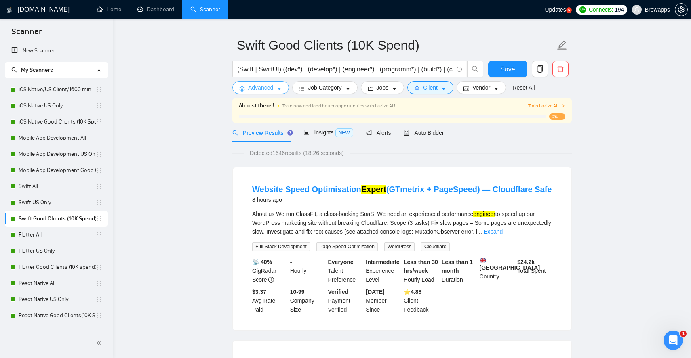
click at [275, 89] on button "Advanced" at bounding box center [260, 87] width 57 height 13
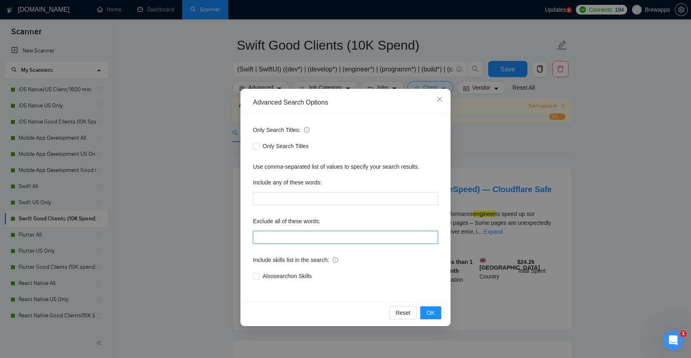
click at [301, 242] on input "text" at bounding box center [345, 237] width 185 height 13
paste input ""tester", "flutterflow", "equity", "tutoring", "kiosk", "on-site", "onsite", "h…"
type input ""tester", "flutterflow", "equity", "tutoring", "kiosk", "on-site", "onsite", "h…"
click at [428, 311] on span "OK" at bounding box center [430, 313] width 8 height 9
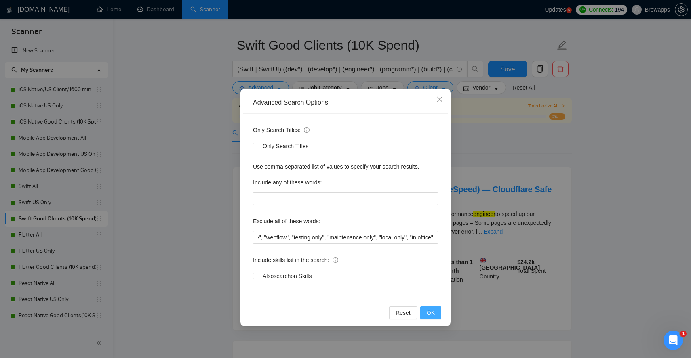
scroll to position [0, 0]
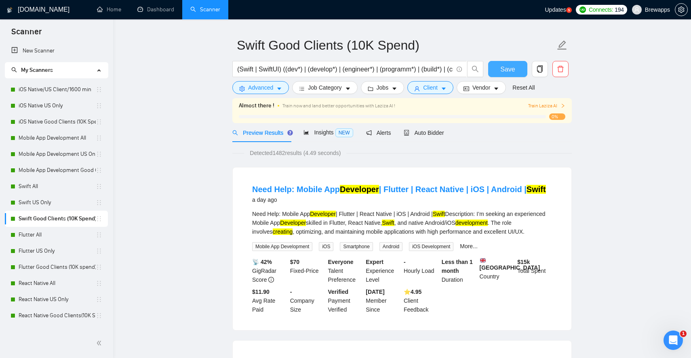
click at [508, 73] on span "Save" at bounding box center [507, 69] width 15 height 10
click at [64, 235] on link "Flutter All" at bounding box center [57, 235] width 77 height 16
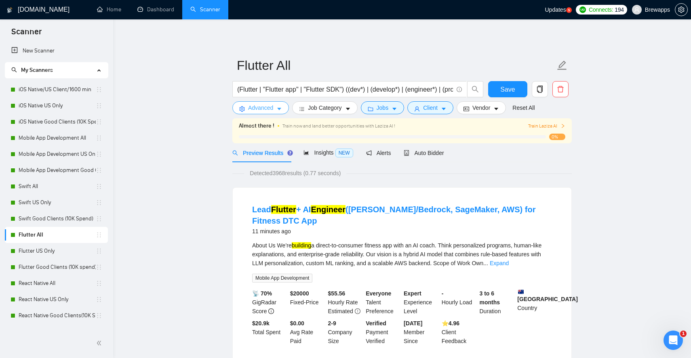
click at [279, 110] on icon "caret-down" at bounding box center [279, 109] width 6 height 6
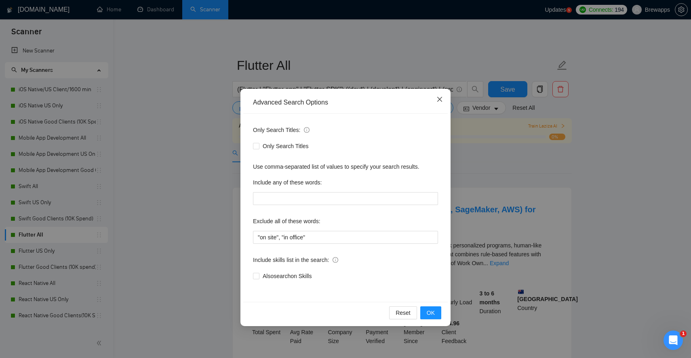
click at [441, 95] on span "Close" at bounding box center [439, 100] width 22 height 22
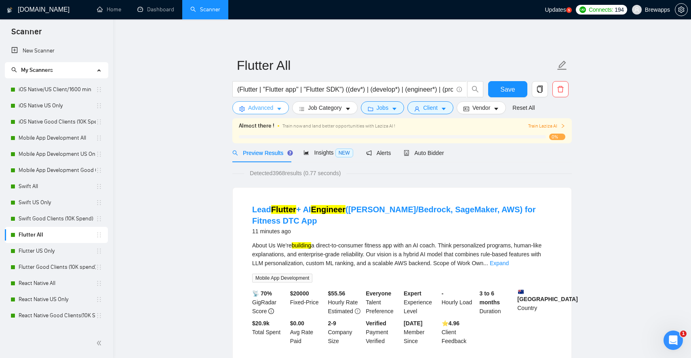
click at [267, 110] on span "Advanced" at bounding box center [260, 107] width 25 height 9
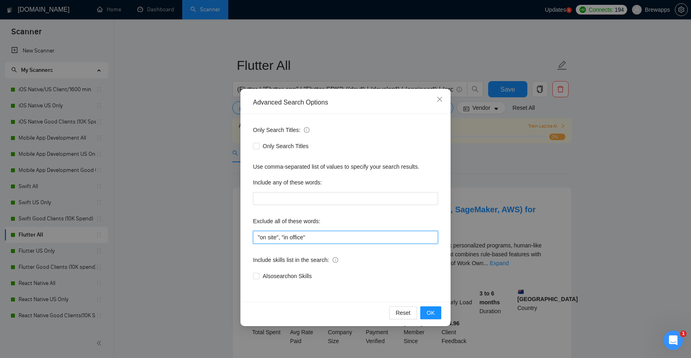
click at [320, 235] on input ""on site", "in office"" at bounding box center [345, 237] width 185 height 13
paste input "tester", "flutterflow", "equity", "tutoring", "kiosk", "on-site", "onsite", "ho…"
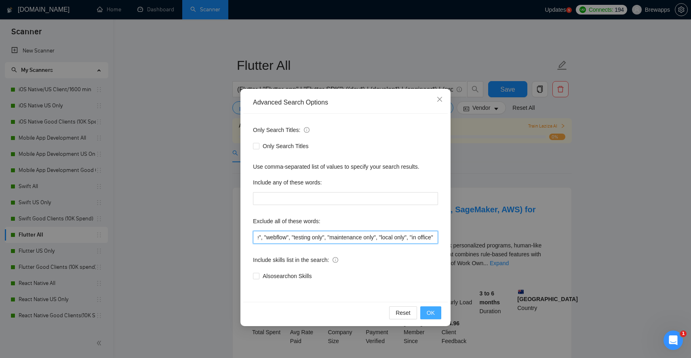
type input ""tester", "flutterflow", "equity", "tutoring", "kiosk", "on-site", "onsite", "h…"
click at [430, 315] on span "OK" at bounding box center [430, 313] width 8 height 9
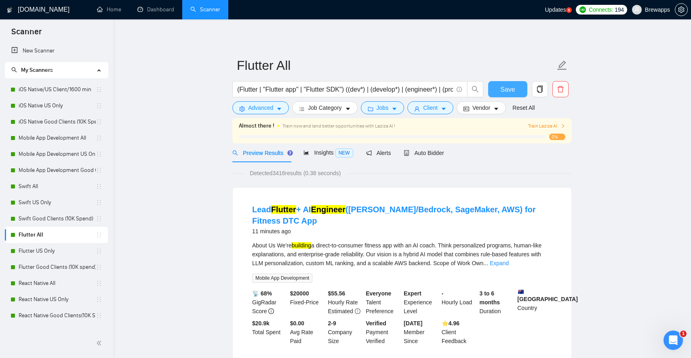
click at [511, 92] on span "Save" at bounding box center [507, 89] width 15 height 10
click at [55, 251] on link "Flutter US Only" at bounding box center [57, 251] width 77 height 16
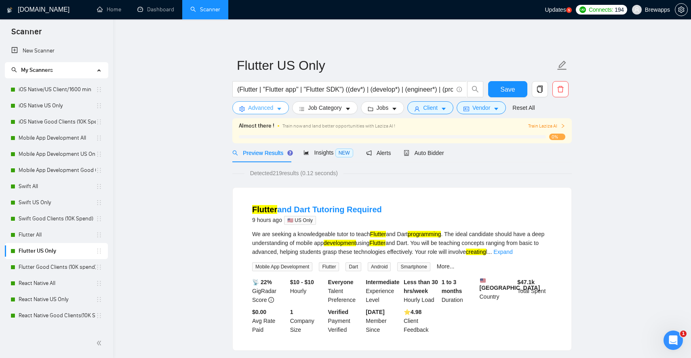
click at [279, 108] on icon "caret-down" at bounding box center [279, 109] width 6 height 6
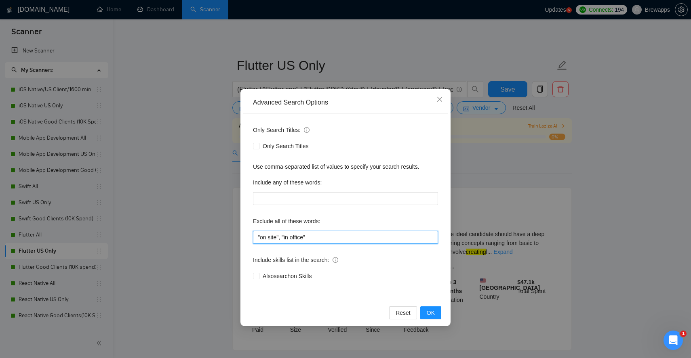
click at [294, 234] on input ""on site", "in office"" at bounding box center [345, 237] width 185 height 13
paste input "tester", "flutterflow", "equity", "tutoring", "kiosk", "on-site", "onsite", "ho…"
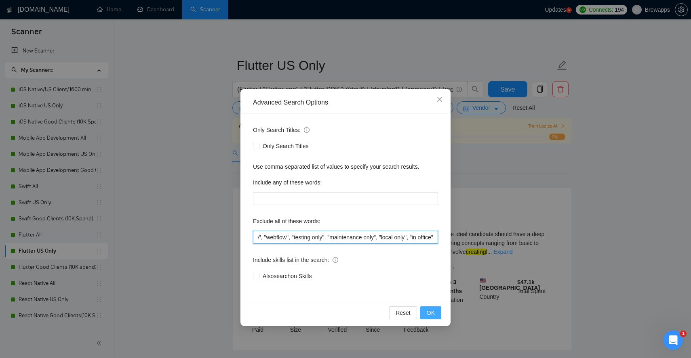
type input ""tester", "flutterflow", "equity", "tutoring", "kiosk", "on-site", "onsite", "h…"
click at [431, 310] on span "OK" at bounding box center [430, 313] width 8 height 9
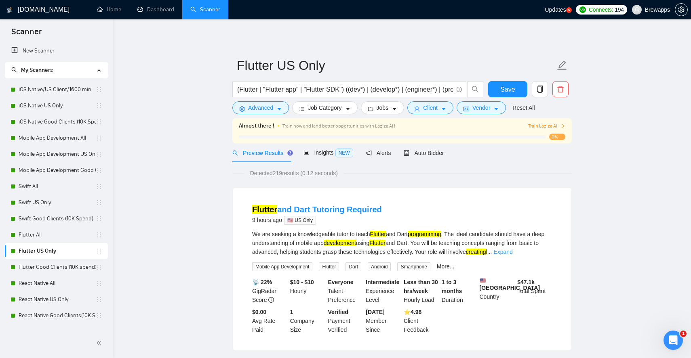
scroll to position [0, 0]
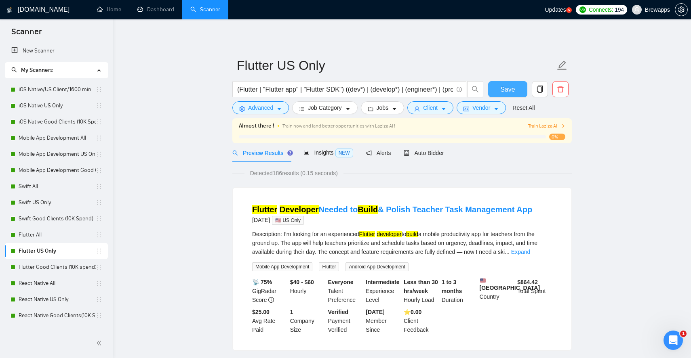
click at [506, 91] on span "Save" at bounding box center [507, 89] width 15 height 10
click at [64, 269] on link "Flutter Good Clients (10K spend)" at bounding box center [57, 267] width 77 height 16
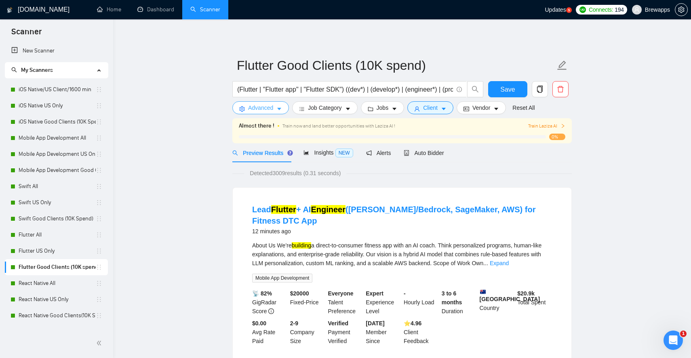
click at [274, 109] on button "Advanced" at bounding box center [260, 107] width 57 height 13
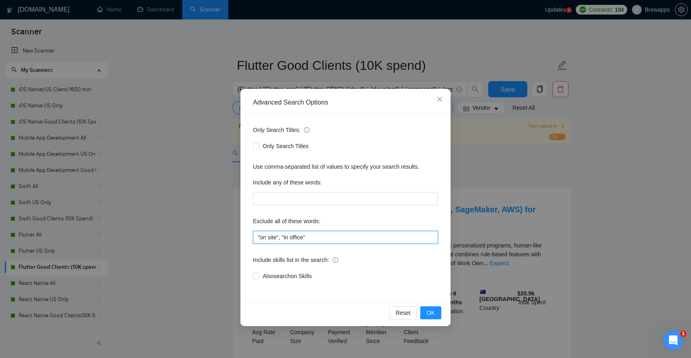
click at [284, 235] on input ""on site", "in office"" at bounding box center [345, 237] width 185 height 13
paste input "tester", "flutterflow", "equity", "tutoring", "kiosk", "on-site", "onsite", "ho…"
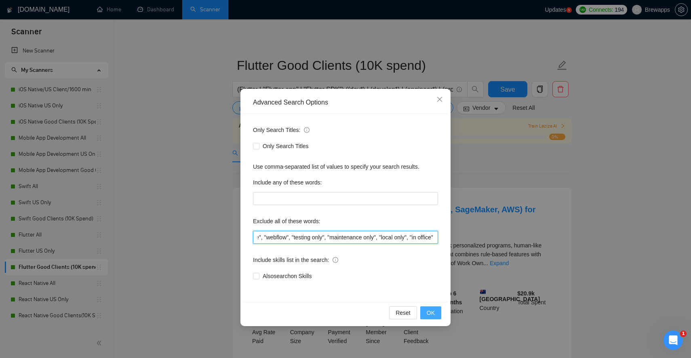
type input ""tester", "flutterflow", "equity", "tutoring", "kiosk", "on-site", "onsite", "h…"
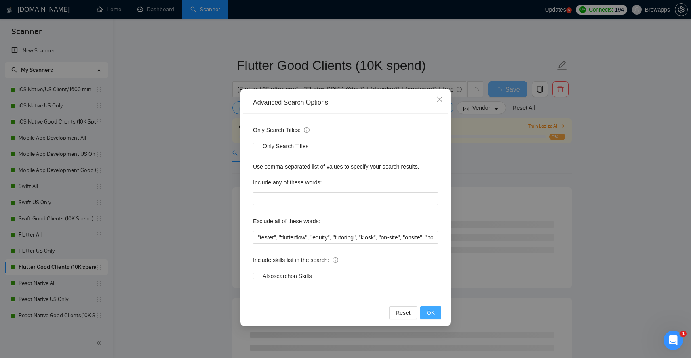
click at [432, 311] on span "OK" at bounding box center [430, 313] width 8 height 9
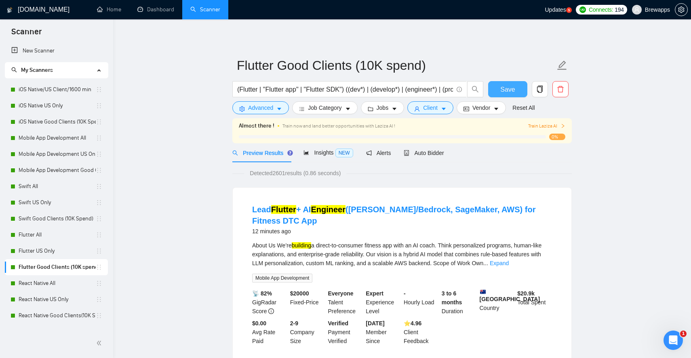
click at [508, 87] on span "Save" at bounding box center [507, 89] width 15 height 10
click at [61, 282] on link "React Native All" at bounding box center [57, 283] width 77 height 16
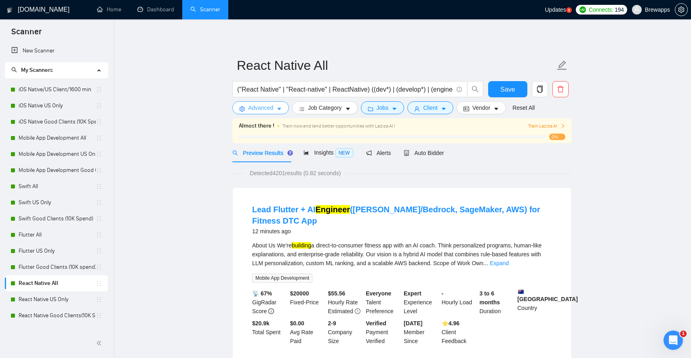
click at [269, 107] on span "Advanced" at bounding box center [260, 107] width 25 height 9
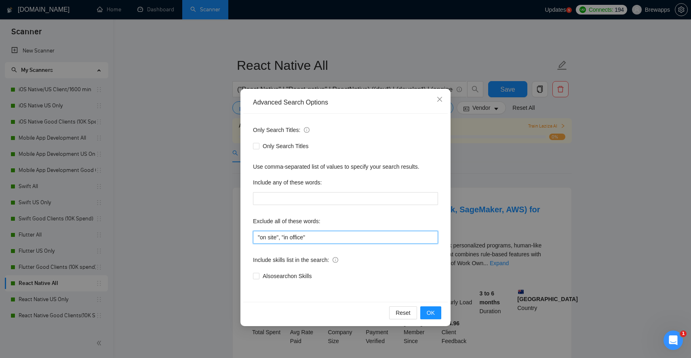
click at [292, 235] on input ""on site", "in office"" at bounding box center [345, 237] width 185 height 13
paste input "tester", "flutterflow", "equity", "tutoring", "kiosk", "on-site", "onsite", "ho…"
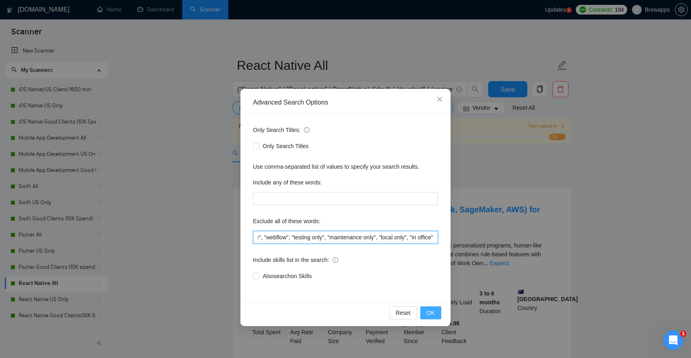
type input ""tester", "flutterflow", "equity", "tutoring", "kiosk", "on-site", "onsite", "h…"
click at [431, 311] on span "OK" at bounding box center [430, 313] width 8 height 9
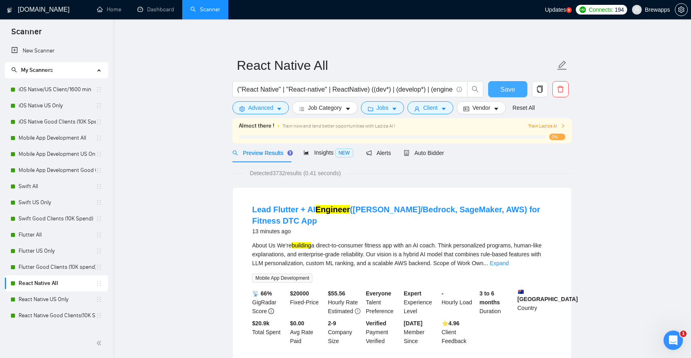
click at [517, 89] on button "Save" at bounding box center [507, 89] width 39 height 16
click at [78, 303] on link "React Native US Only" at bounding box center [57, 300] width 77 height 16
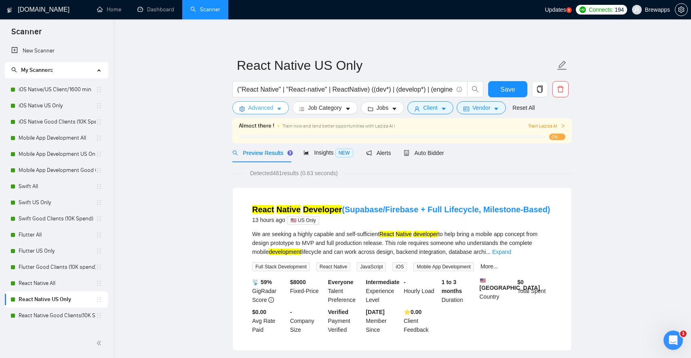
click at [260, 111] on span "Advanced" at bounding box center [260, 107] width 25 height 9
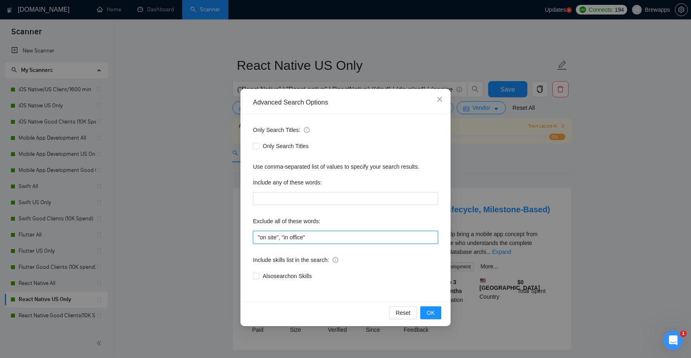
click at [282, 237] on input ""on site", "in office"" at bounding box center [345, 237] width 185 height 13
paste input "tester", "flutterflow", "equity", "tutoring", "kiosk", "on-site", "onsite", "ho…"
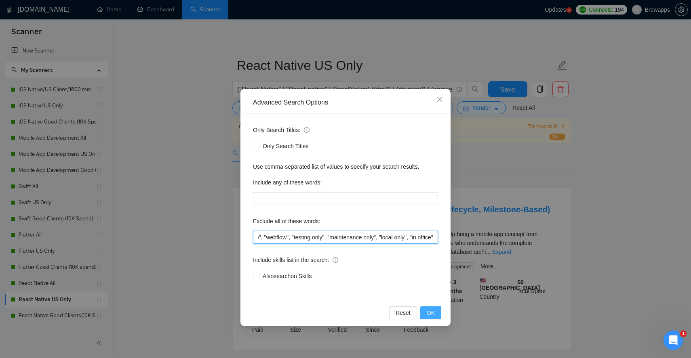
type input ""tester", "flutterflow", "equity", "tutoring", "kiosk", "on-site", "onsite", "h…"
click at [432, 315] on span "OK" at bounding box center [430, 313] width 8 height 9
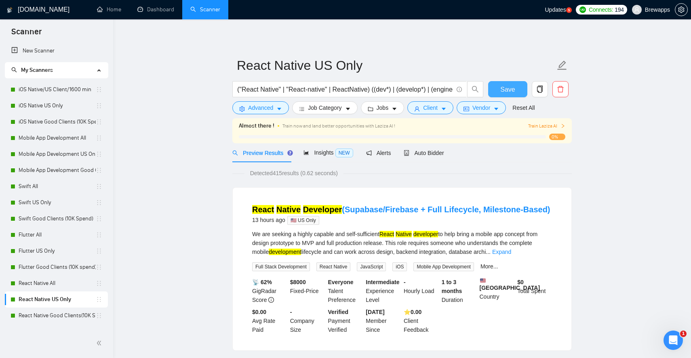
click at [523, 90] on button "Save" at bounding box center [507, 89] width 39 height 16
click at [45, 317] on link "React Native Good Clients(10K Spend)" at bounding box center [57, 316] width 77 height 16
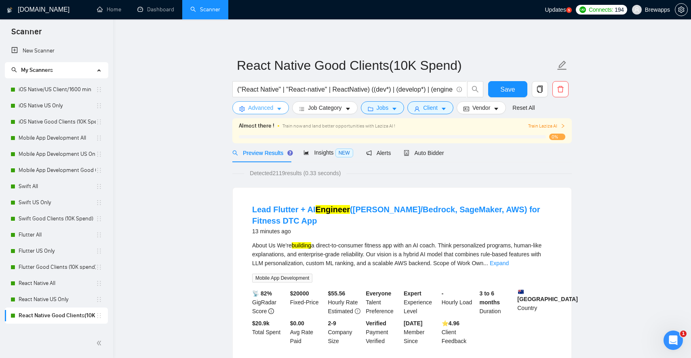
click at [280, 107] on icon "caret-down" at bounding box center [279, 109] width 6 height 6
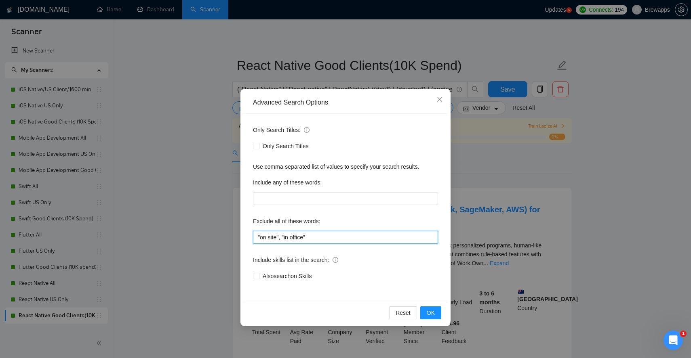
click at [301, 234] on input ""on site", "in office"" at bounding box center [345, 237] width 185 height 13
paste input "tester", "flutterflow", "equity", "tutoring", "kiosk", "on-site", "onsite", "ho…"
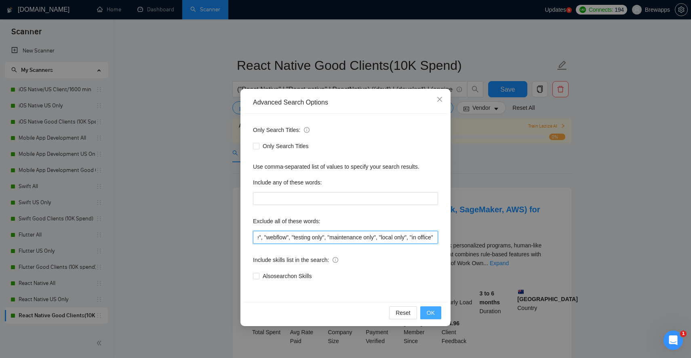
type input ""tester", "flutterflow", "equity", "tutoring", "kiosk", "on-site", "onsite", "h…"
click at [439, 312] on button "OK" at bounding box center [430, 313] width 21 height 13
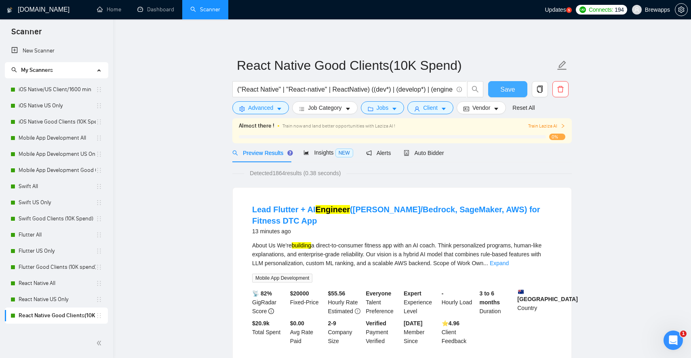
click at [509, 92] on span "Save" at bounding box center [507, 89] width 15 height 10
